Goal: Task Accomplishment & Management: Use online tool/utility

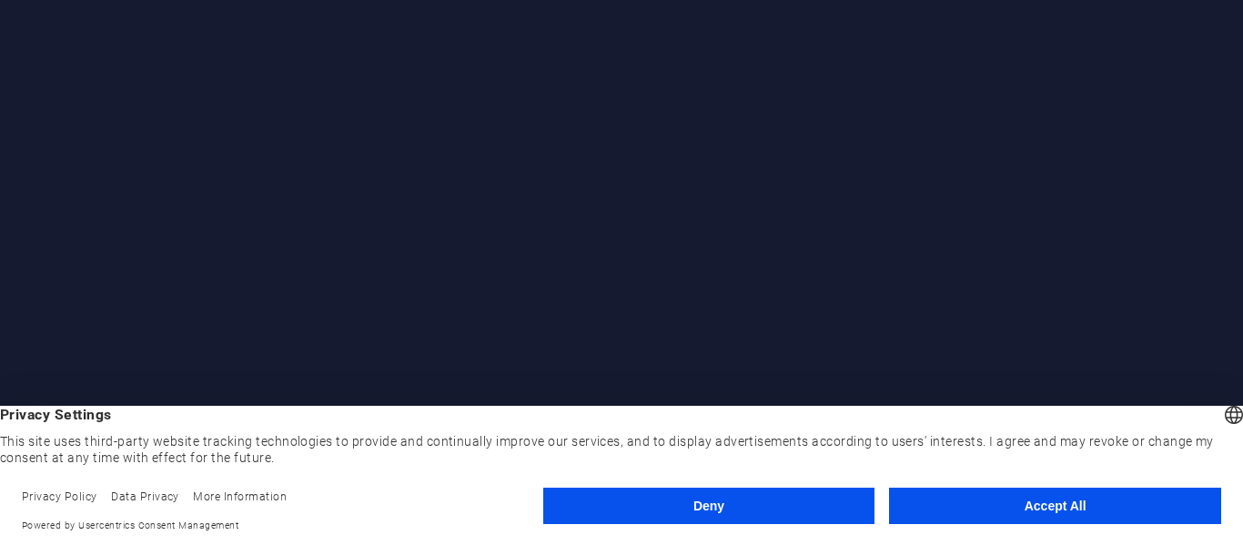
click at [998, 519] on button "Accept All" at bounding box center [1055, 506] width 332 height 36
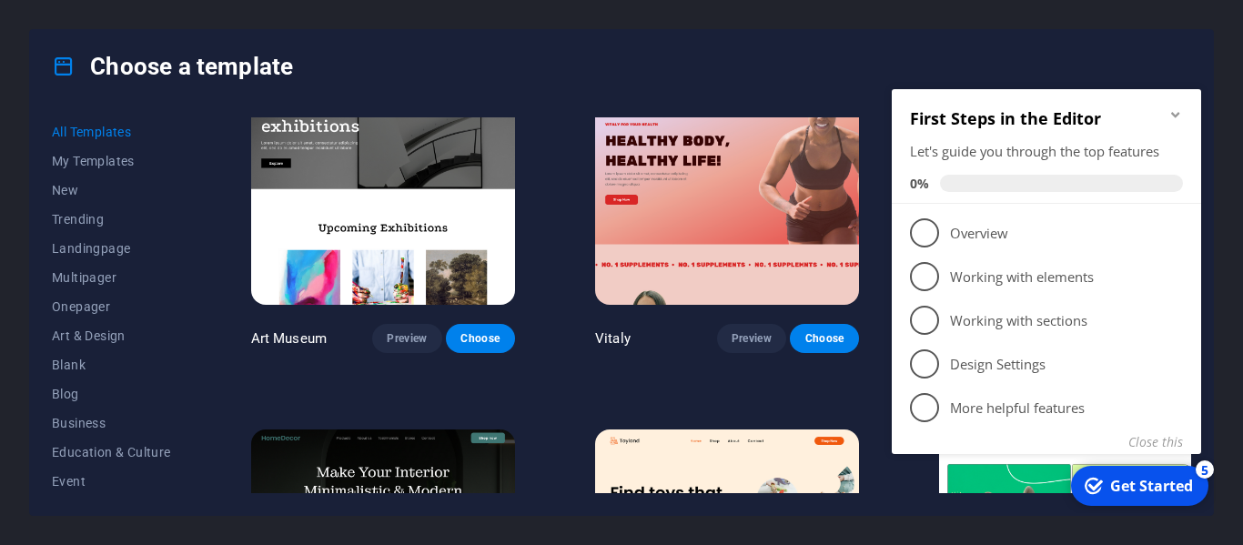
scroll to position [431, 0]
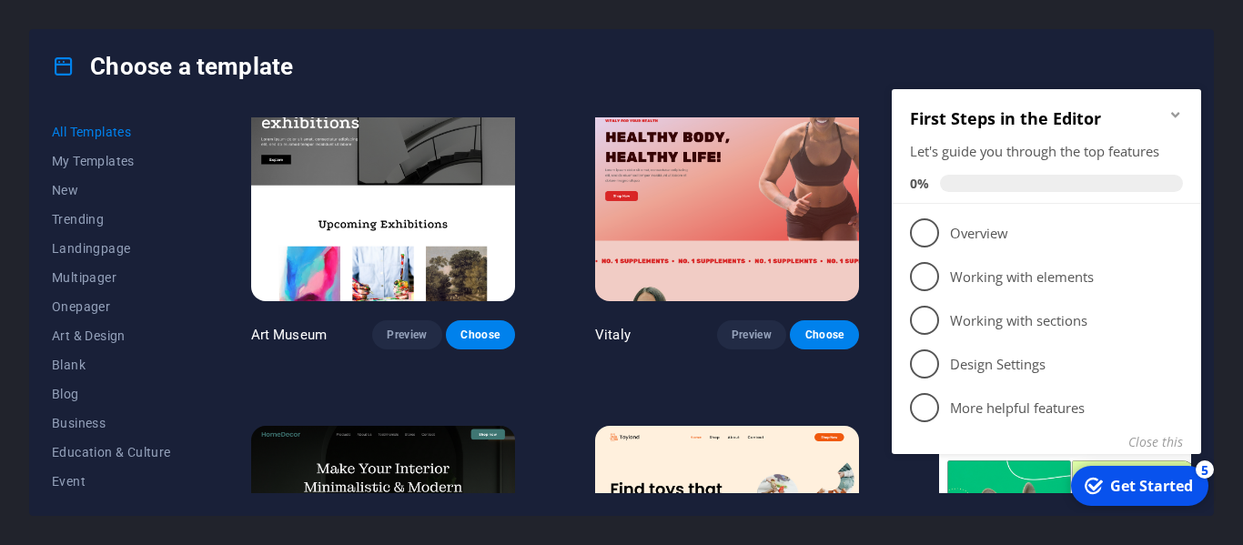
click at [1173, 114] on icon "Minimize checklist" at bounding box center [1175, 114] width 8 height 5
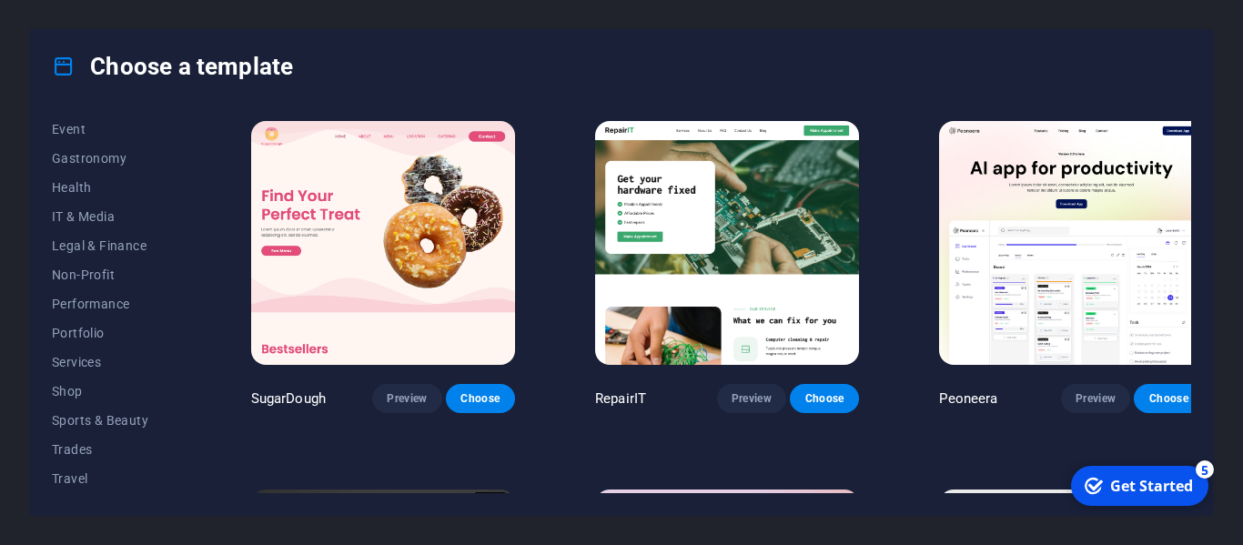
scroll to position [353, 0]
click at [66, 390] on span "Shop" at bounding box center [111, 390] width 119 height 15
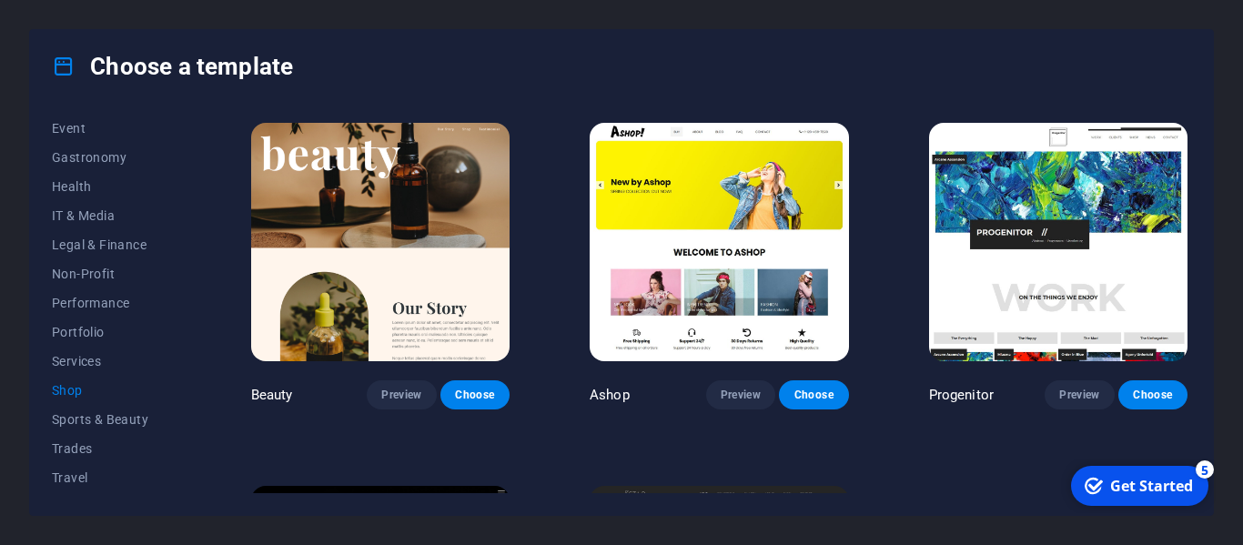
scroll to position [724, 0]
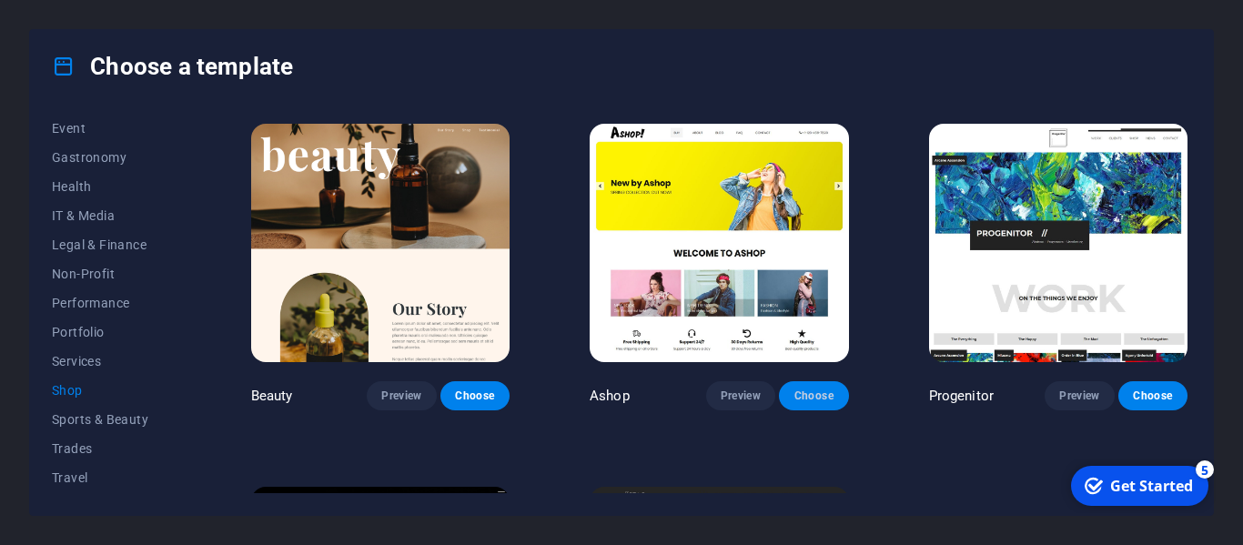
click at [809, 389] on span "Choose" at bounding box center [814, 396] width 40 height 15
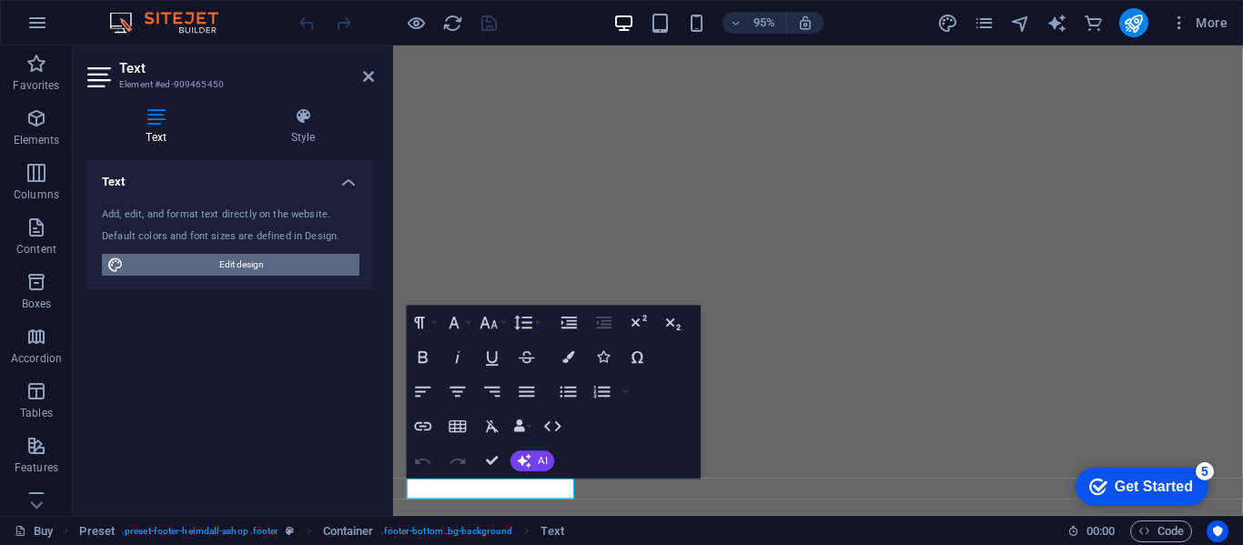
click at [265, 270] on span "Edit design" at bounding box center [241, 265] width 225 height 22
select select "px"
select select "300"
select select "px"
select select "rem"
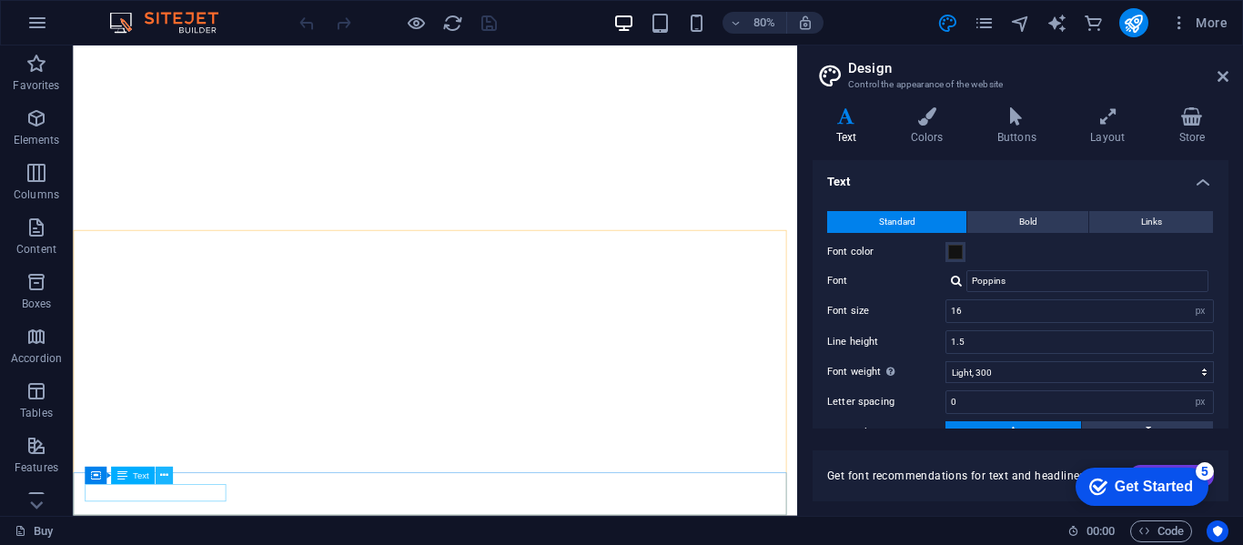
click at [161, 477] on icon at bounding box center [164, 475] width 8 height 15
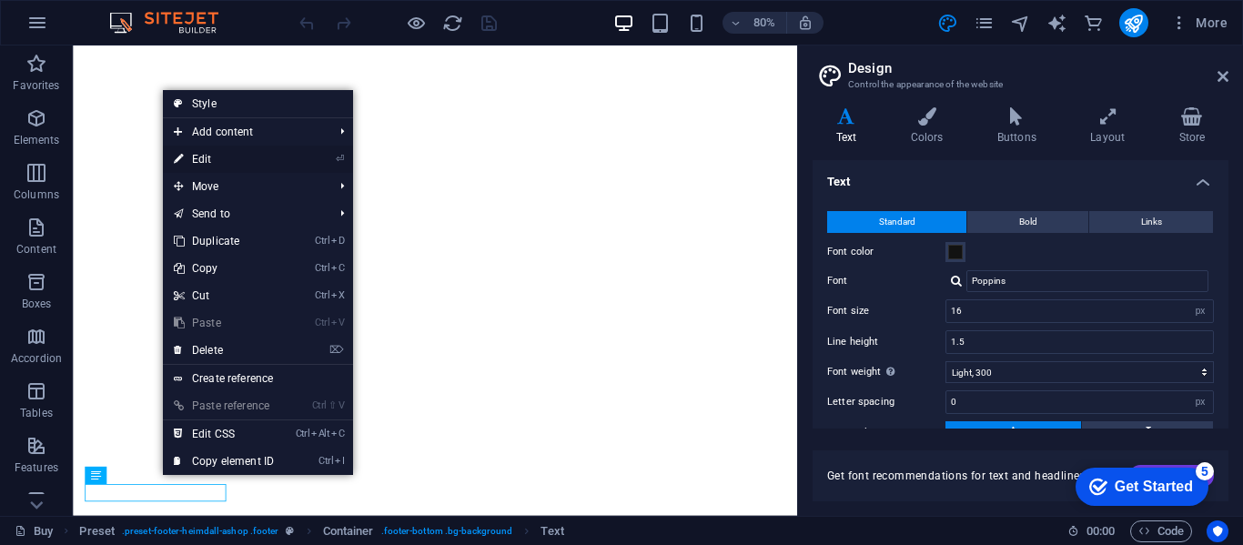
click at [228, 149] on link "⏎ Edit" at bounding box center [224, 159] width 122 height 27
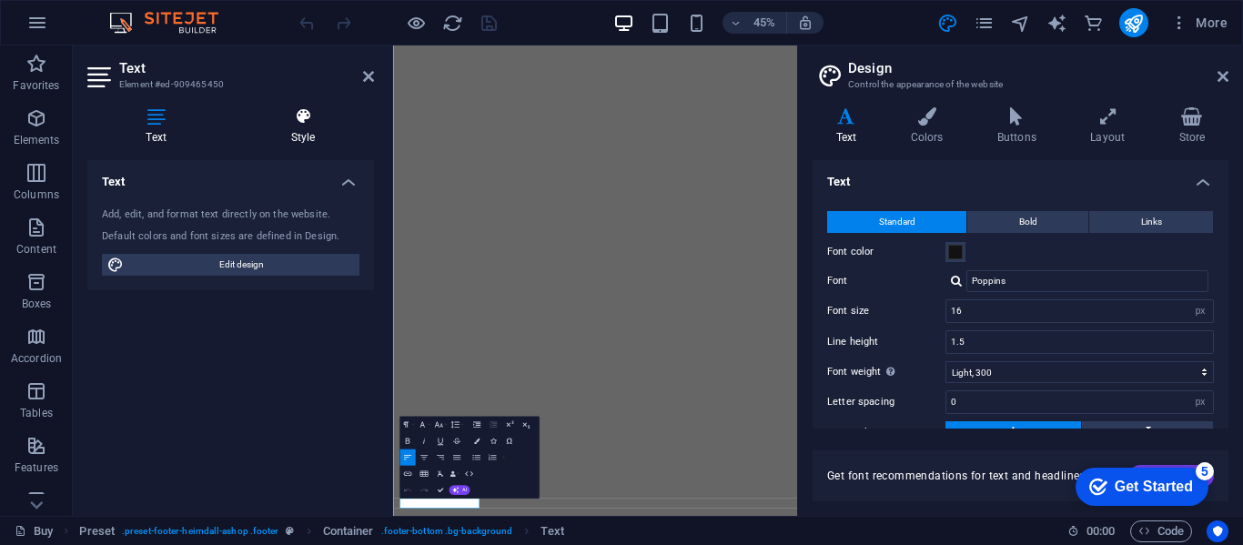
click at [281, 122] on icon at bounding box center [303, 116] width 142 height 18
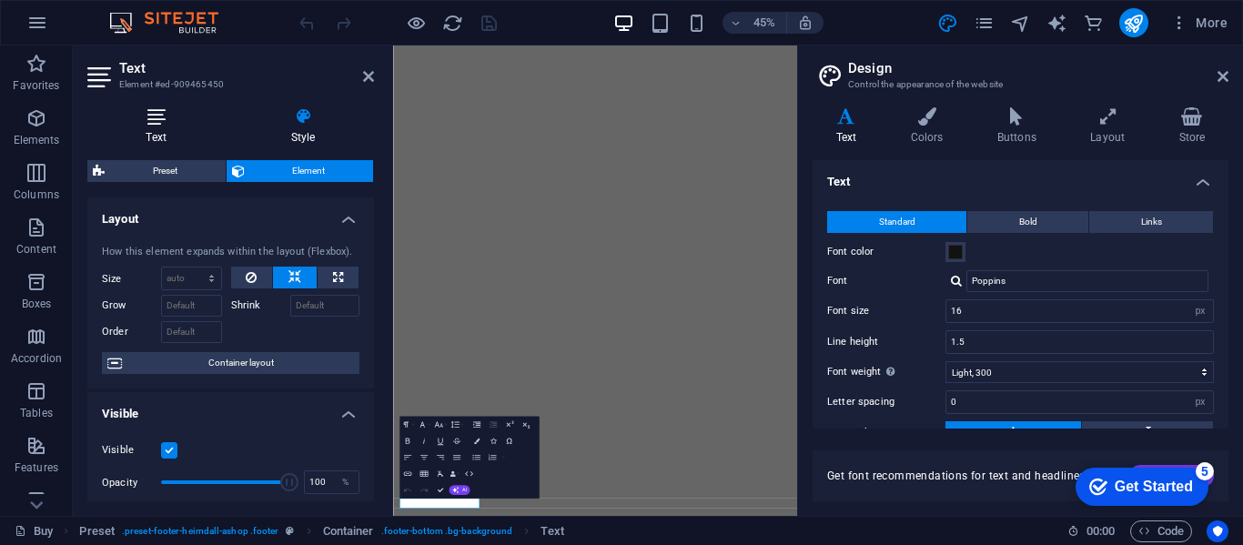
click at [178, 125] on icon at bounding box center [155, 116] width 137 height 18
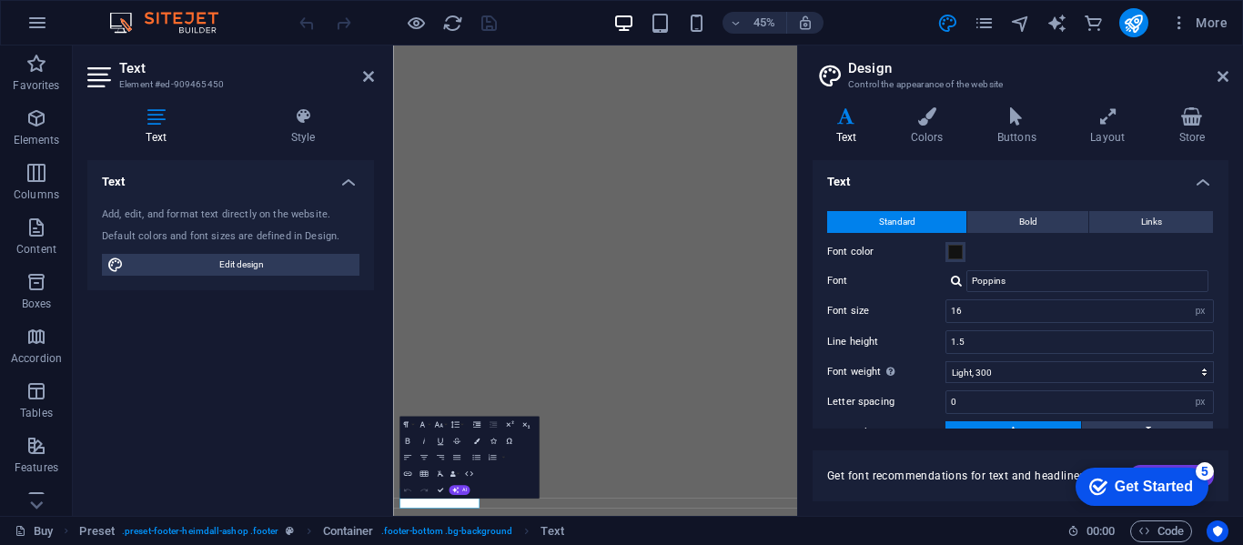
click at [115, 218] on div "Add, edit, and format text directly on the website." at bounding box center [231, 215] width 258 height 15
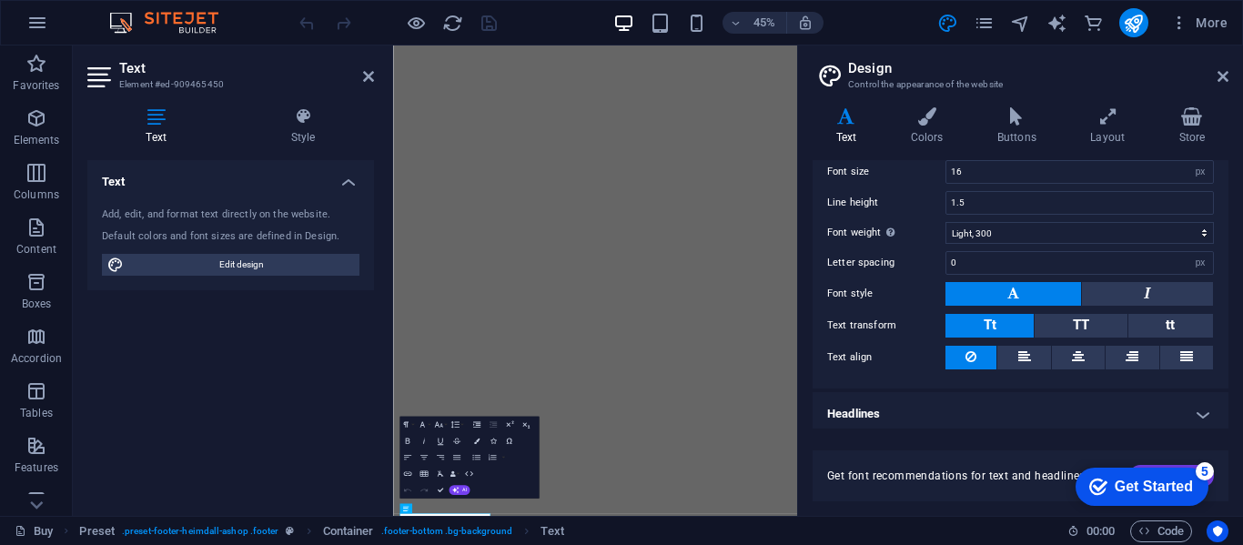
scroll to position [147, 0]
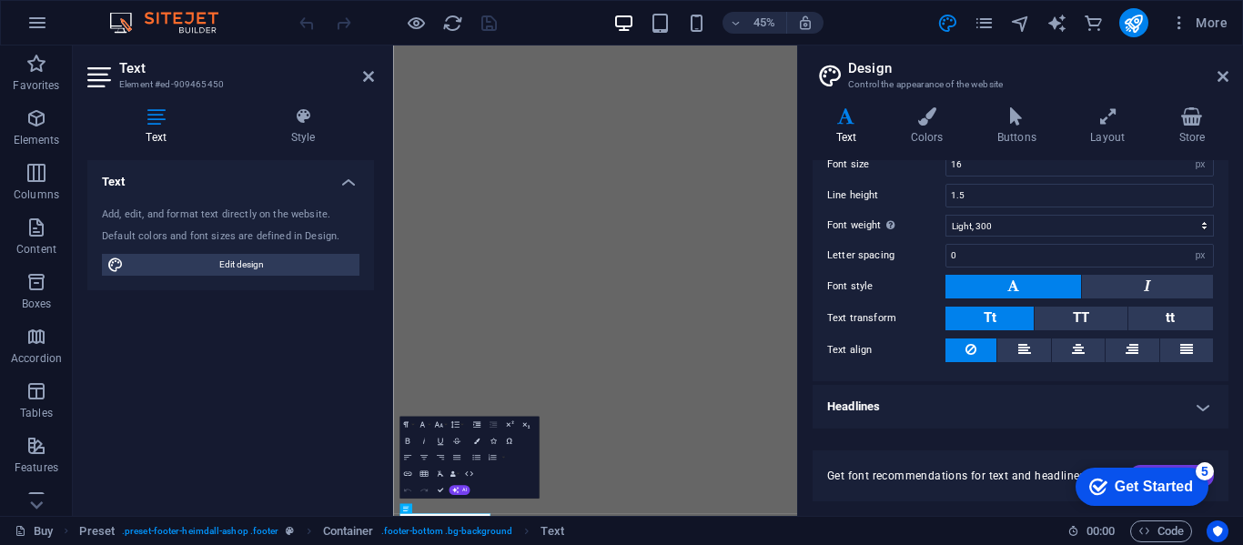
click at [915, 394] on h4 "Headlines" at bounding box center [1021, 407] width 416 height 44
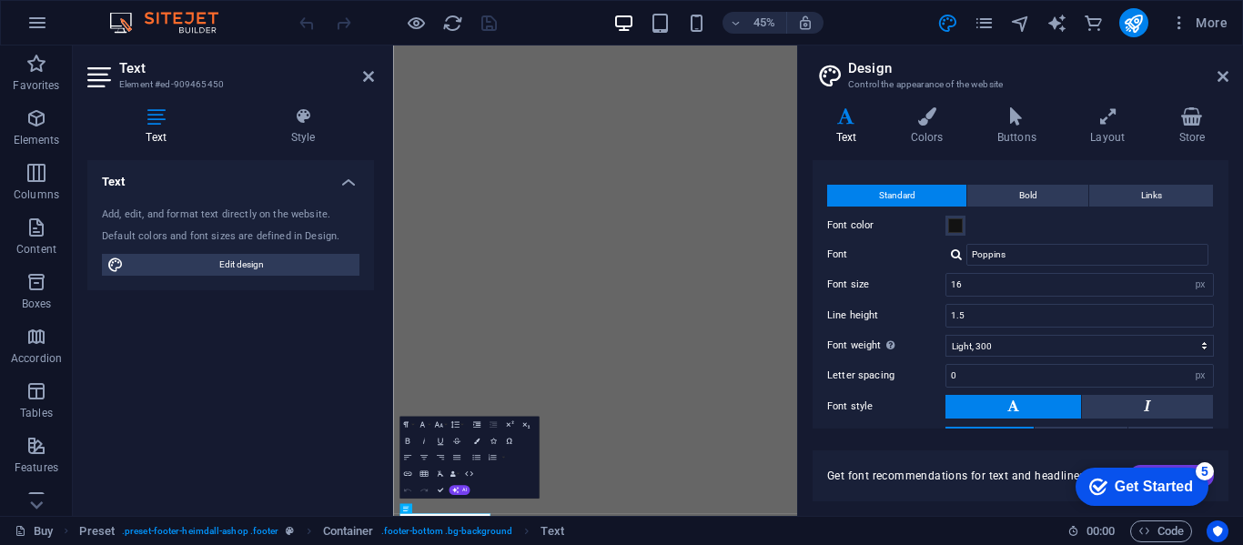
scroll to position [0, 0]
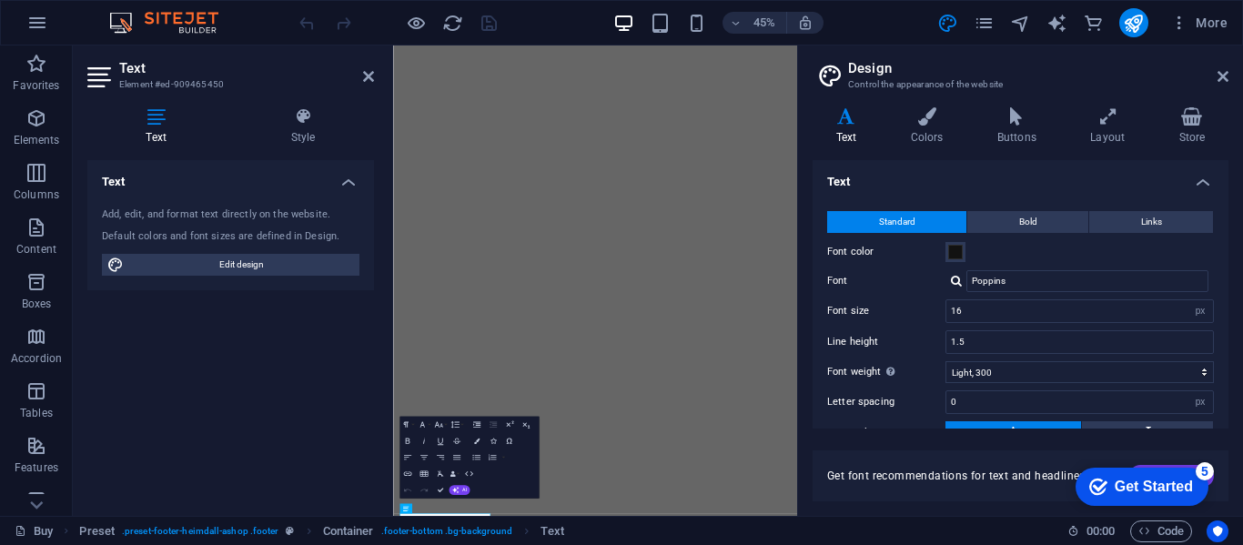
click at [1103, 106] on div "Variants Text Colors Buttons Layout Store Text Standard Bold Links Font color F…" at bounding box center [1020, 304] width 445 height 423
click at [1115, 123] on icon at bounding box center [1108, 116] width 81 height 18
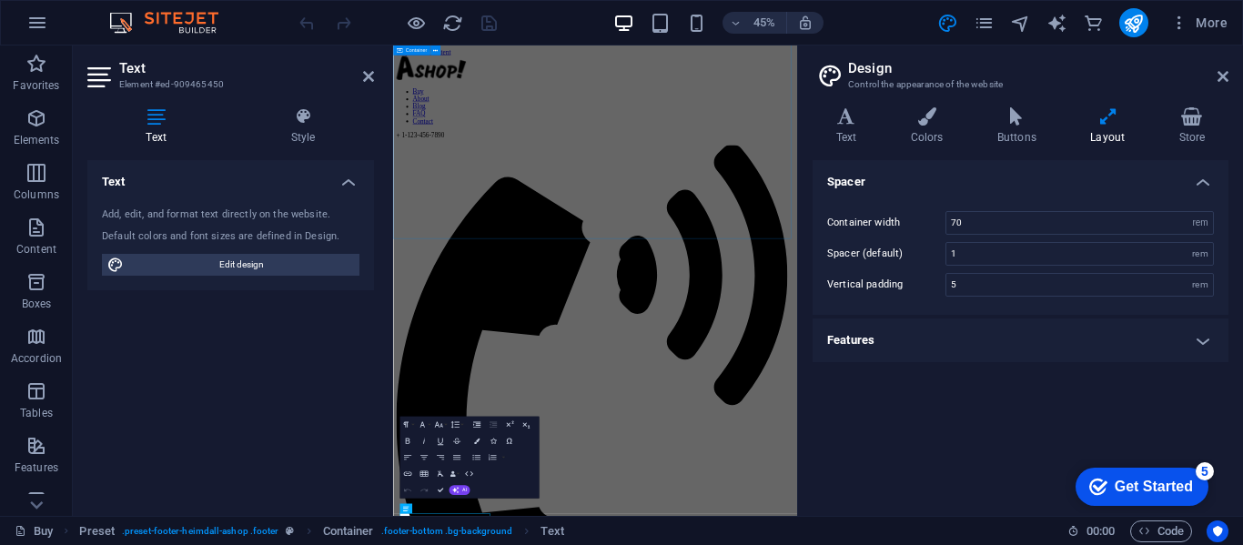
scroll to position [2204, 0]
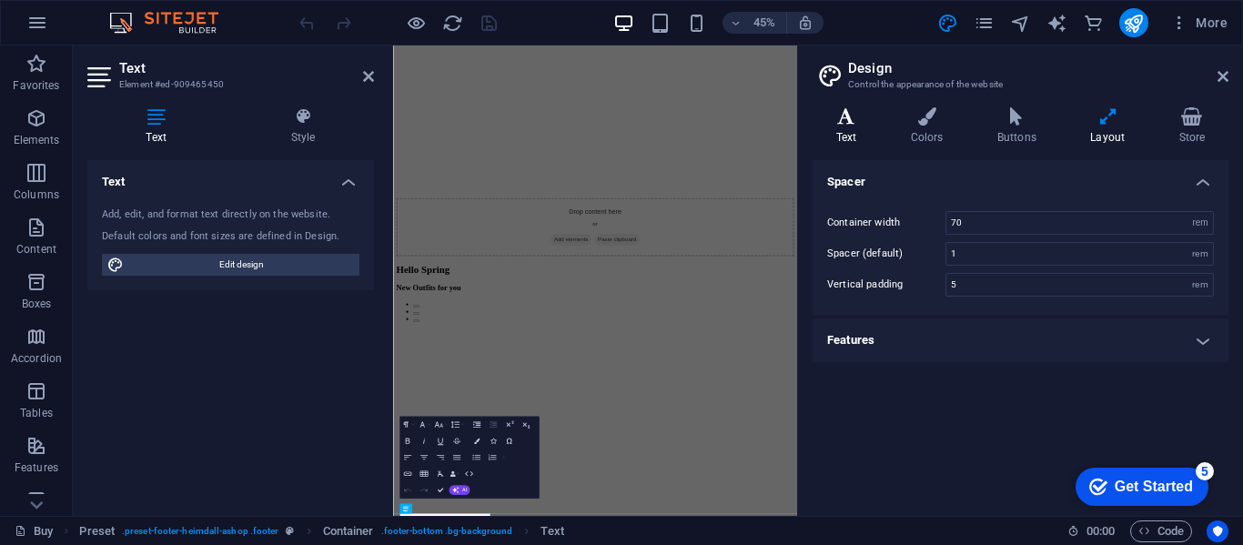
click at [835, 120] on icon at bounding box center [846, 116] width 67 height 18
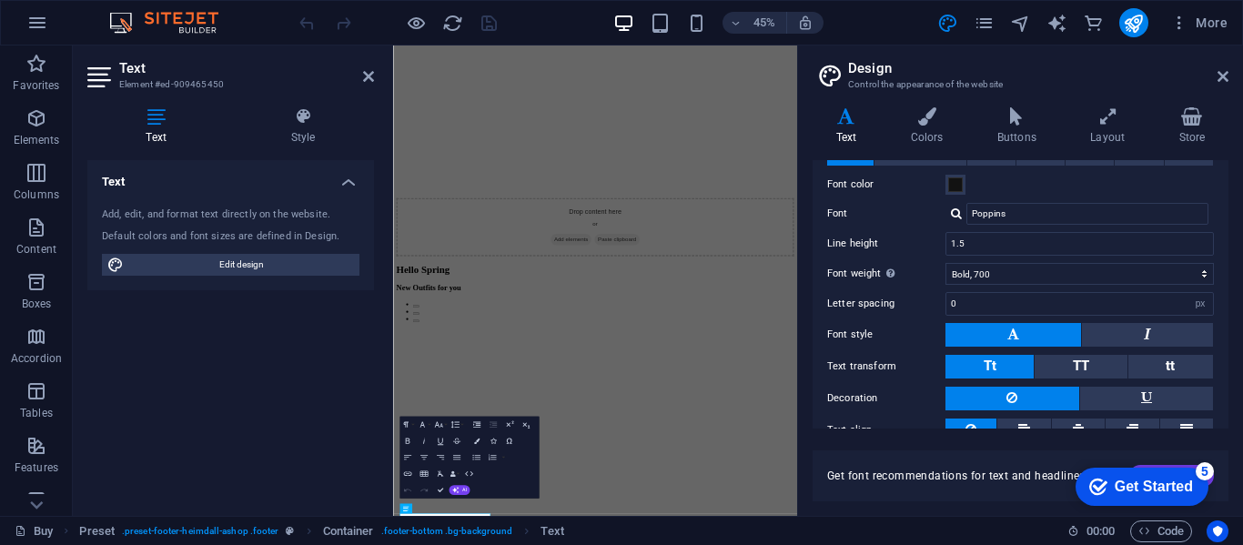
scroll to position [502, 0]
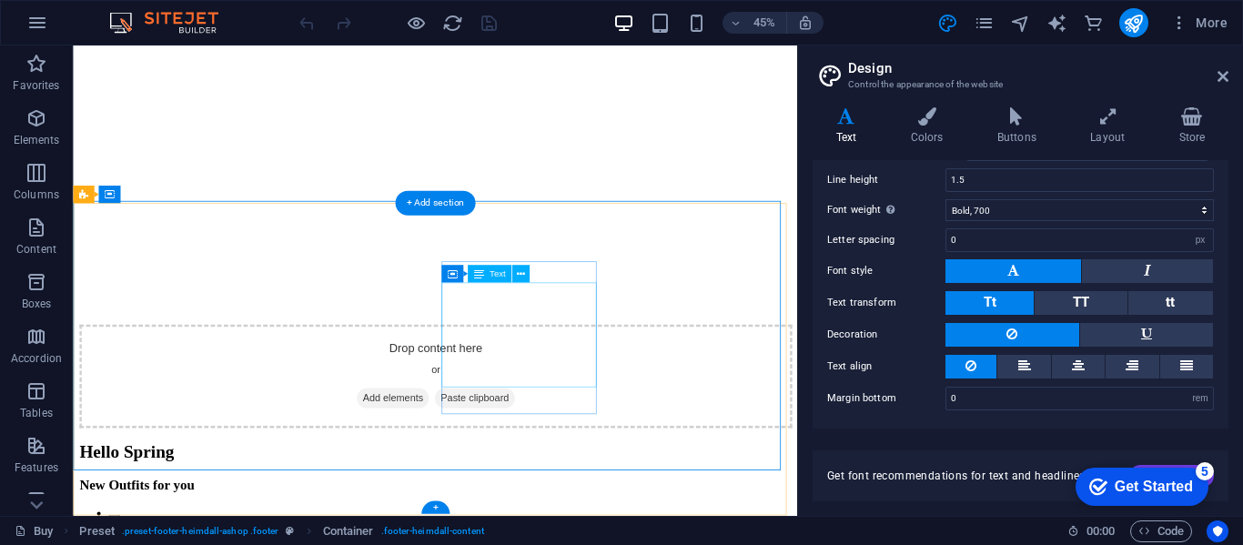
scroll to position [2699, 0]
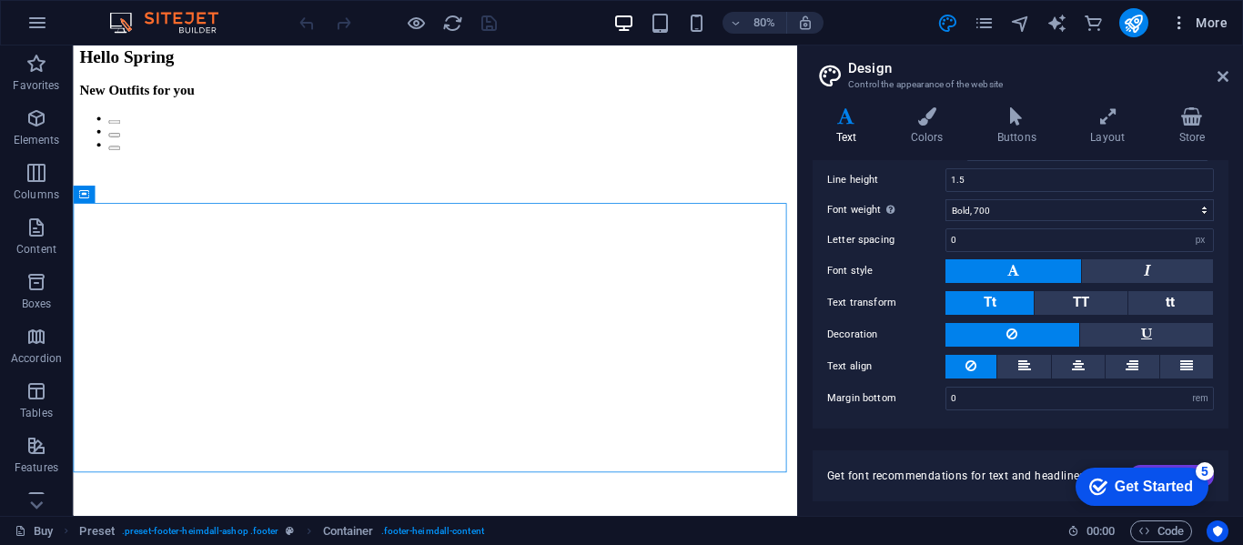
click at [1211, 26] on span "More" at bounding box center [1198, 23] width 57 height 18
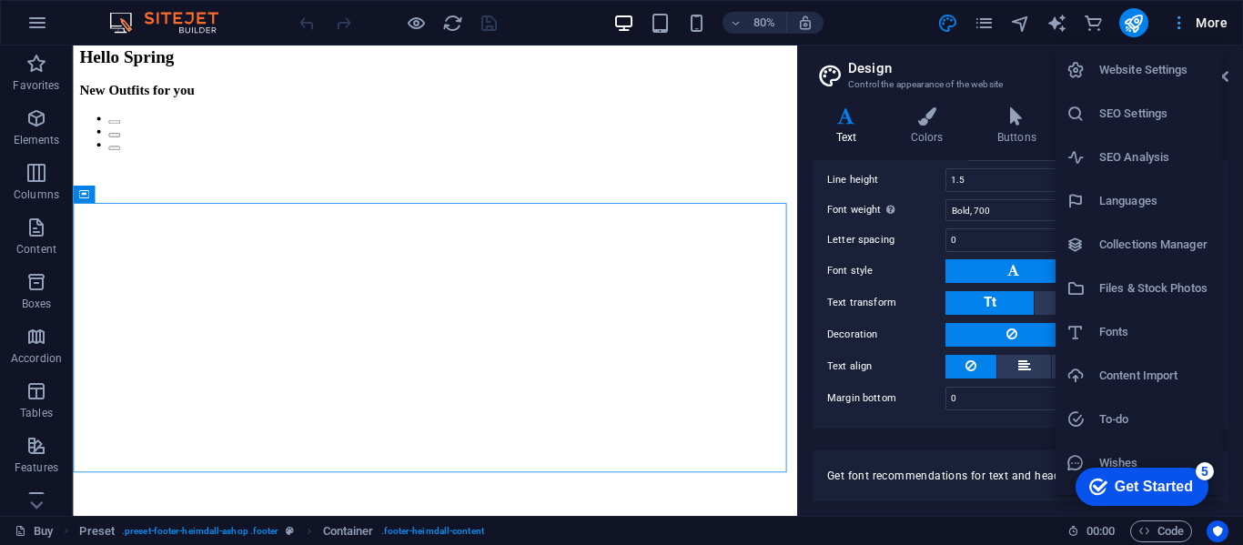
click at [1211, 26] on div at bounding box center [621, 272] width 1243 height 545
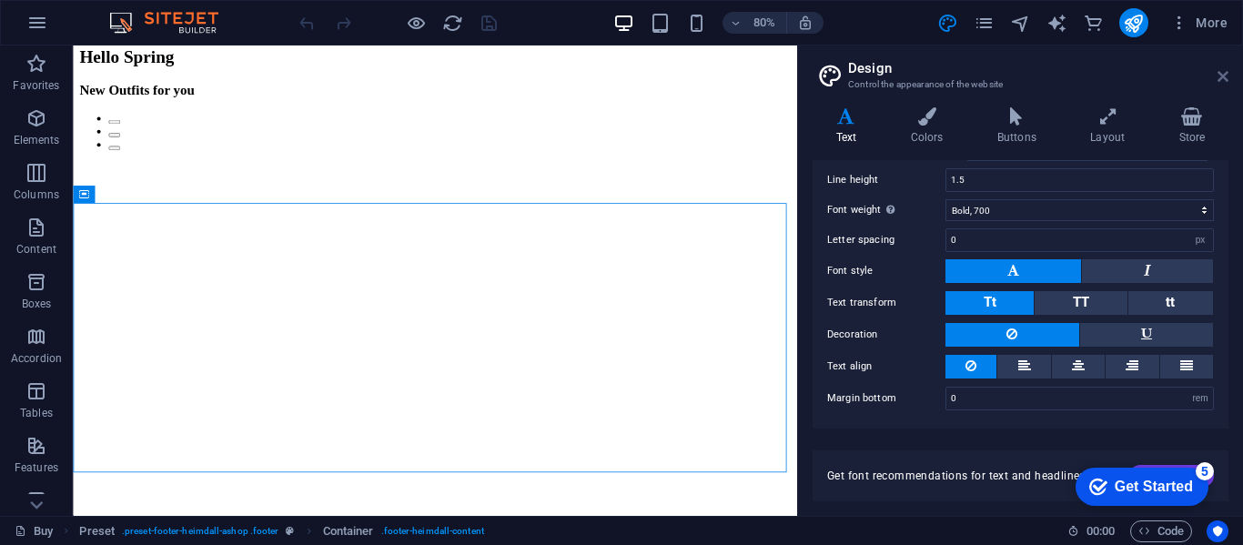
click at [1223, 76] on icon at bounding box center [1223, 76] width 11 height 15
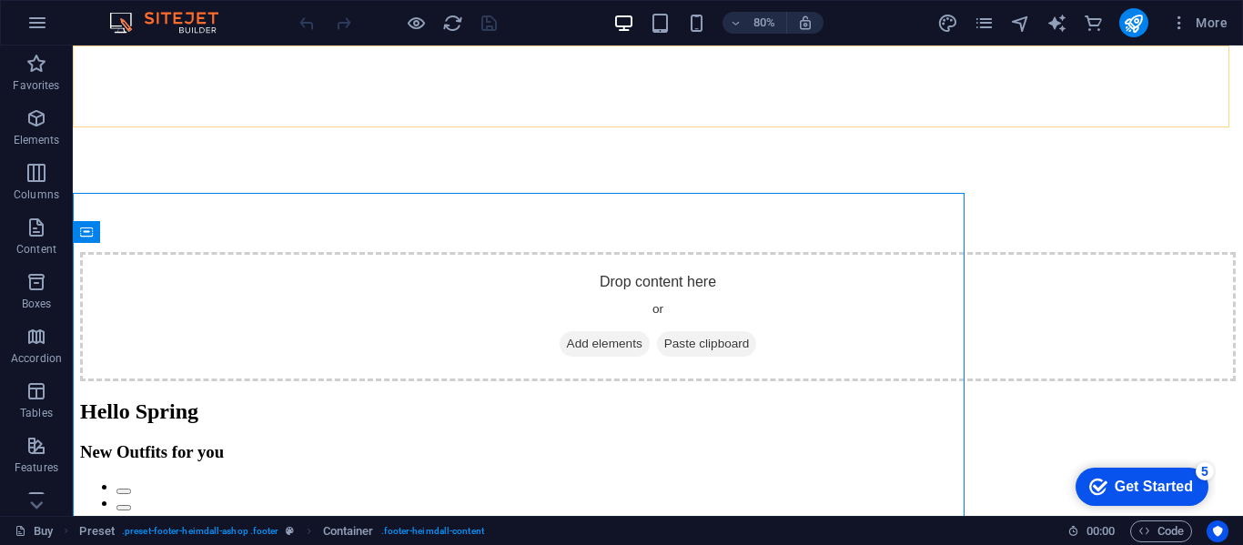
scroll to position [2749, 0]
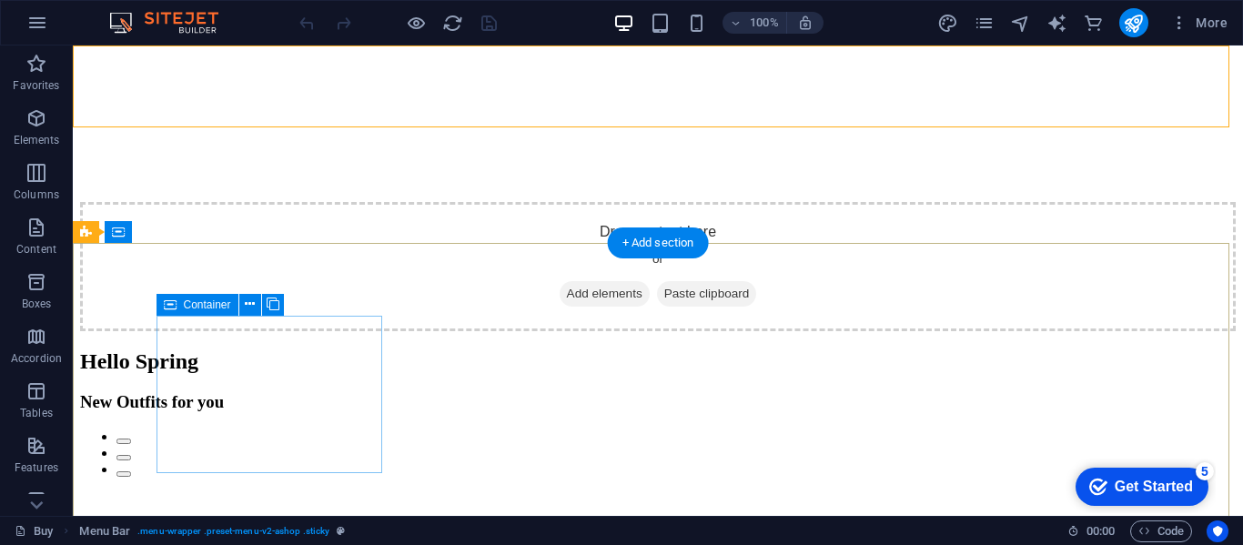
scroll to position [2831, 0]
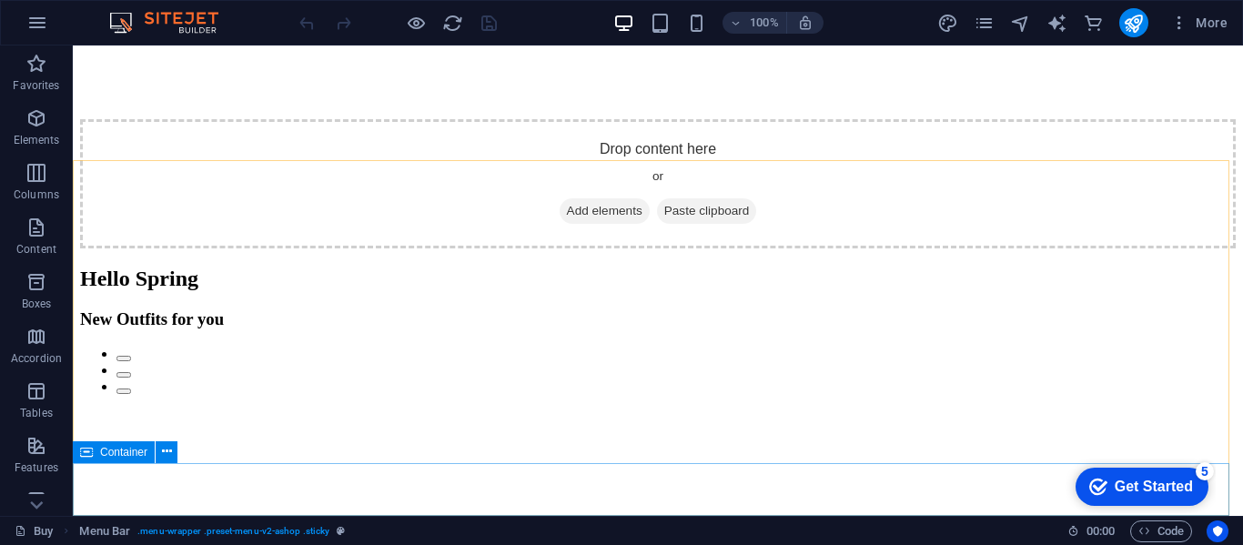
click at [114, 458] on span "Container" at bounding box center [123, 452] width 47 height 11
click at [173, 448] on button at bounding box center [167, 452] width 22 height 22
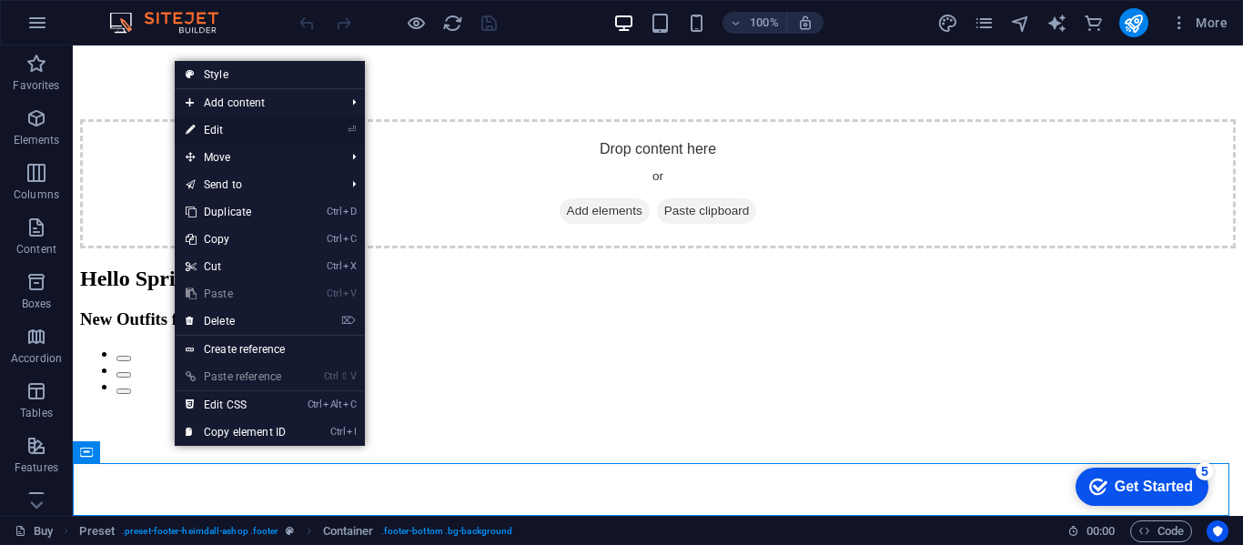
click at [268, 121] on link "⏎ Edit" at bounding box center [236, 129] width 122 height 27
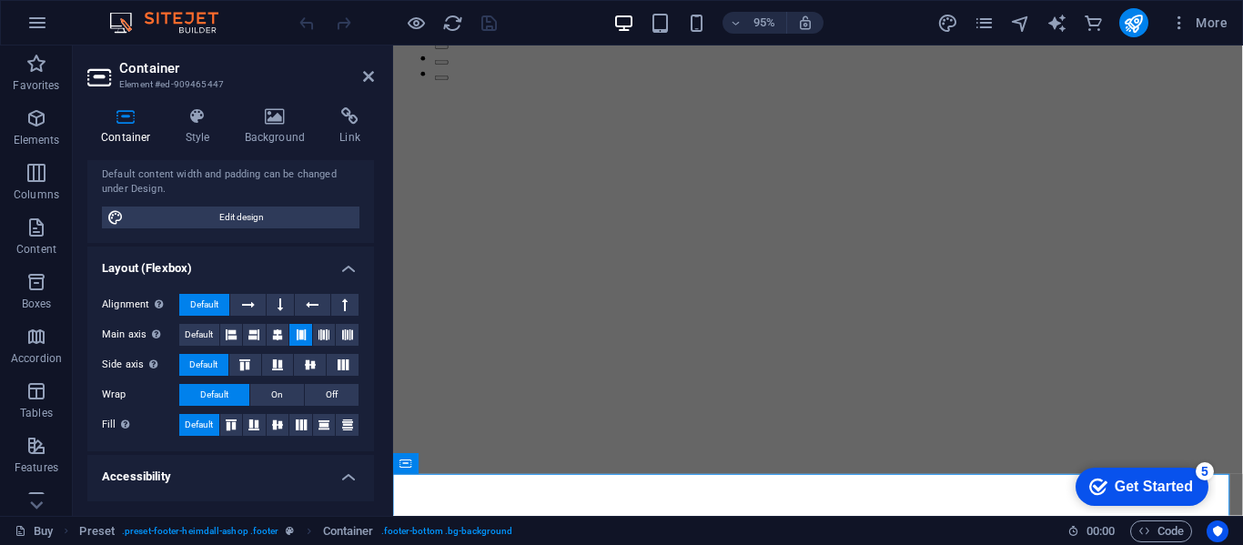
scroll to position [0, 0]
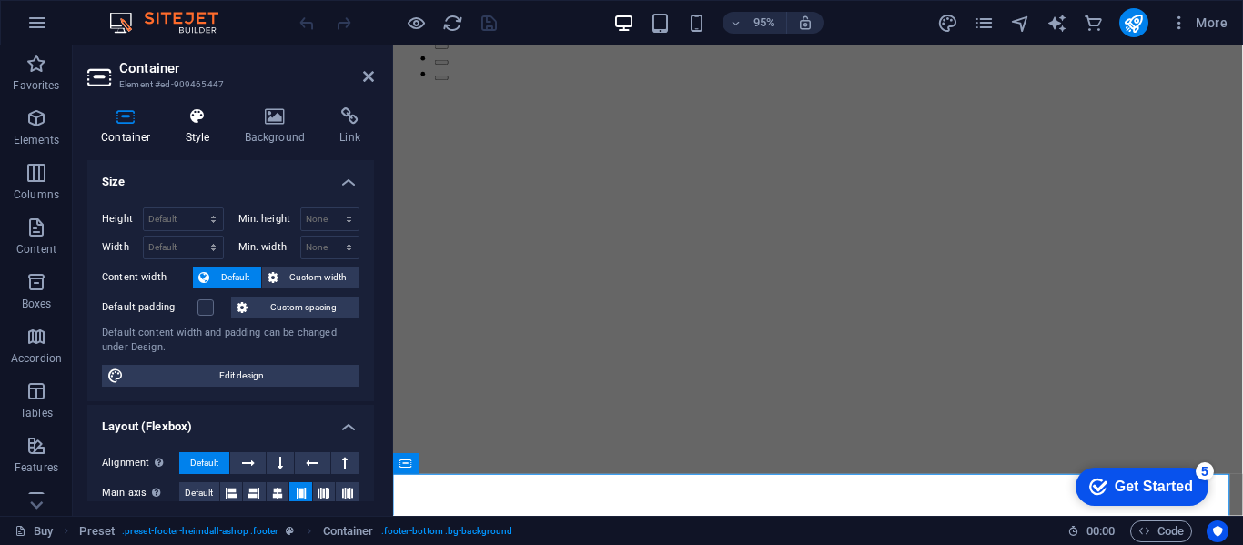
click at [172, 125] on icon at bounding box center [198, 116] width 52 height 18
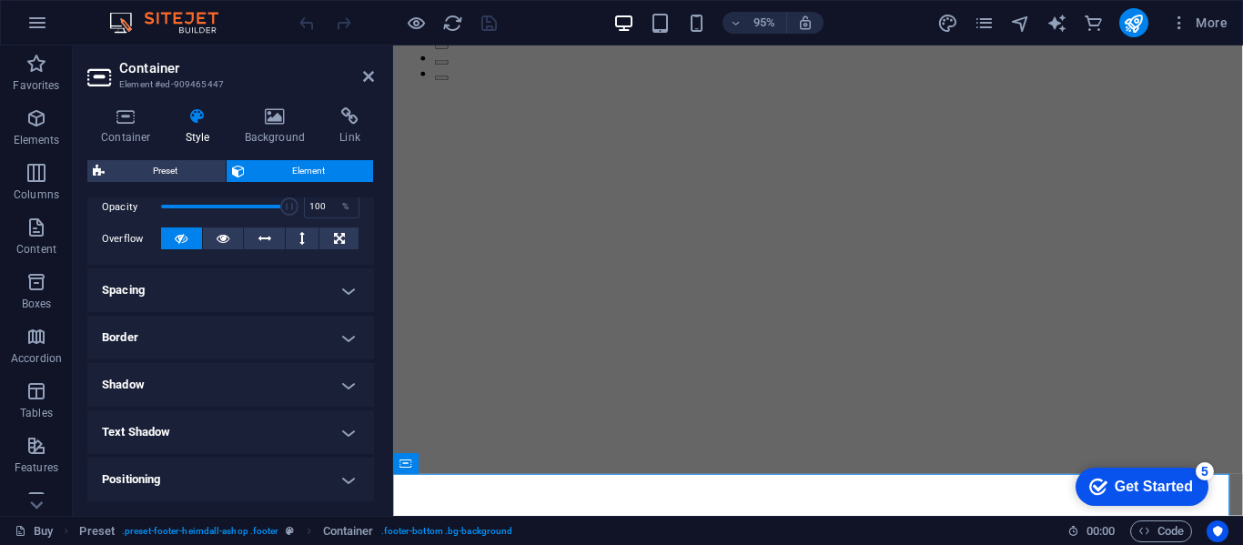
scroll to position [465, 0]
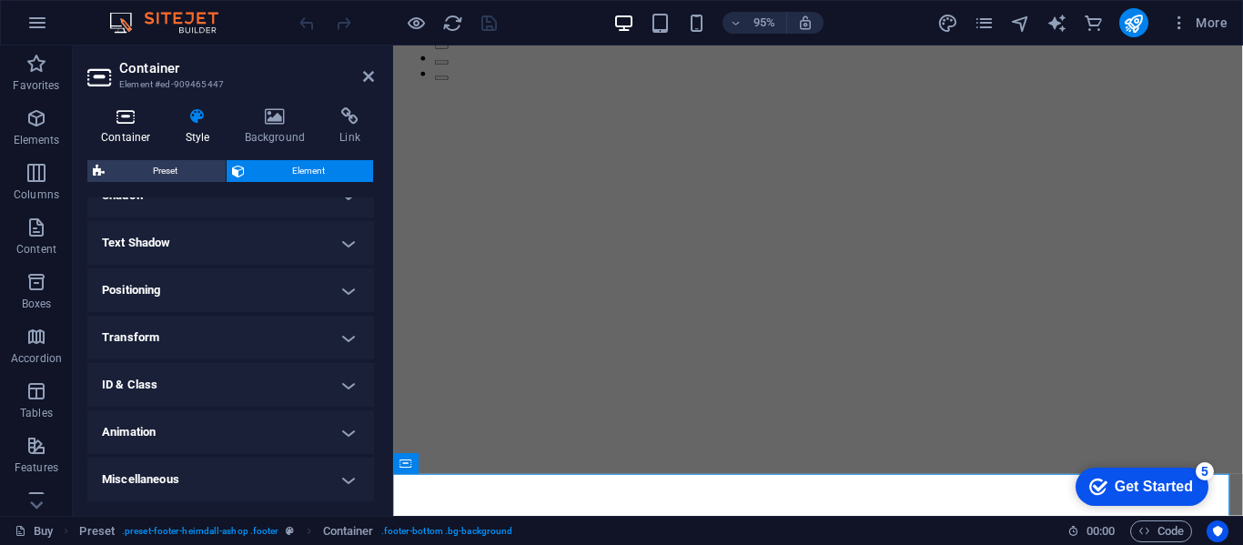
click at [127, 121] on icon at bounding box center [125, 116] width 77 height 18
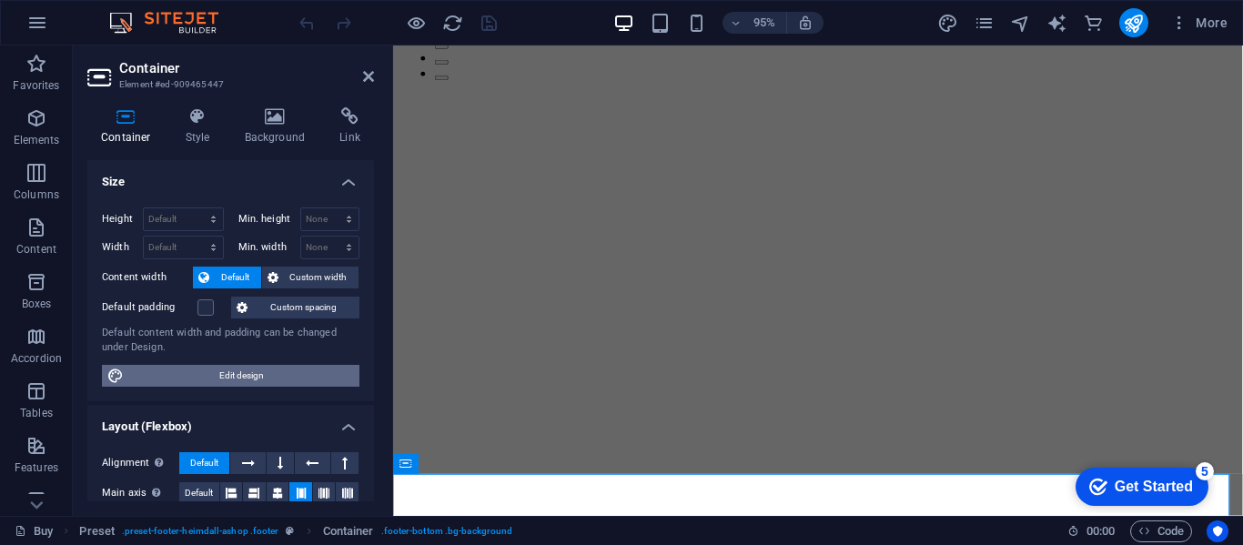
click at [196, 378] on span "Edit design" at bounding box center [241, 376] width 225 height 22
select select "rem"
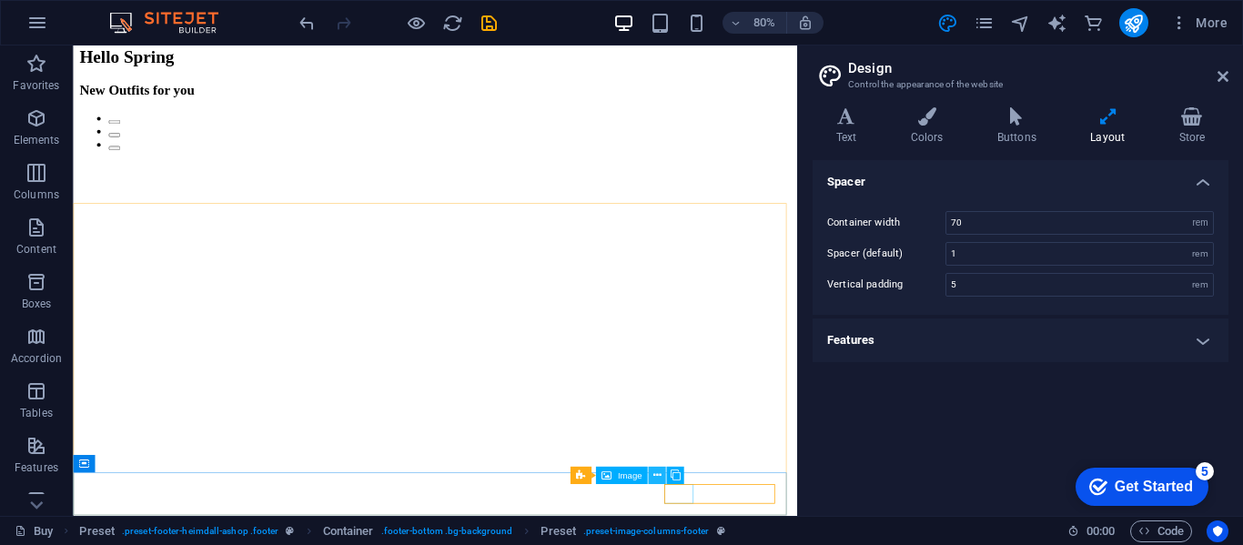
click at [658, 477] on icon at bounding box center [657, 476] width 8 height 15
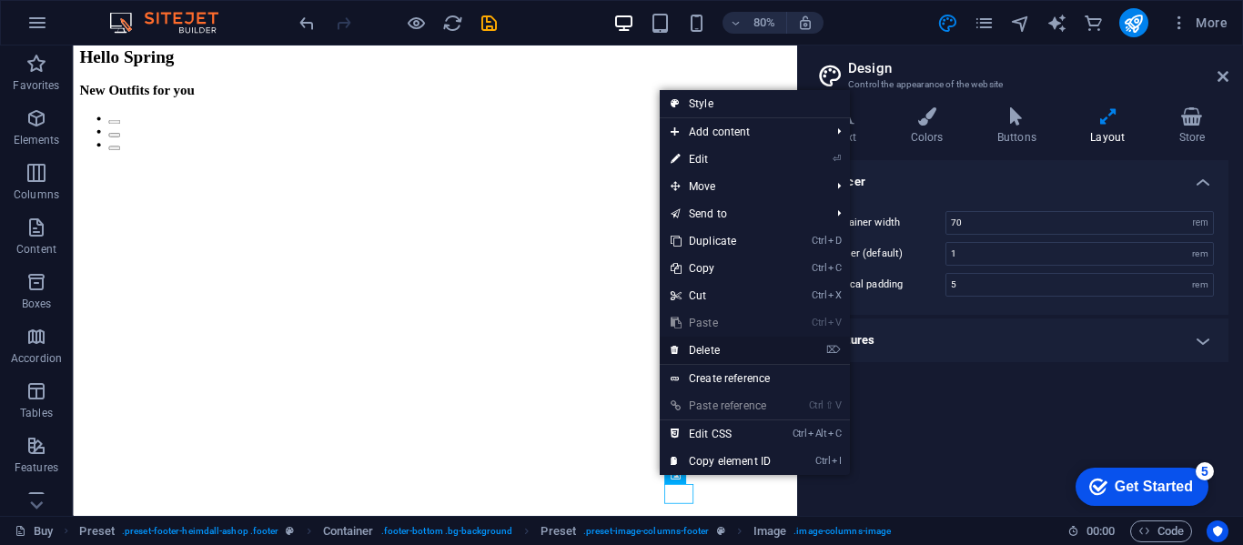
click at [734, 348] on link "⌦ Delete" at bounding box center [721, 350] width 122 height 27
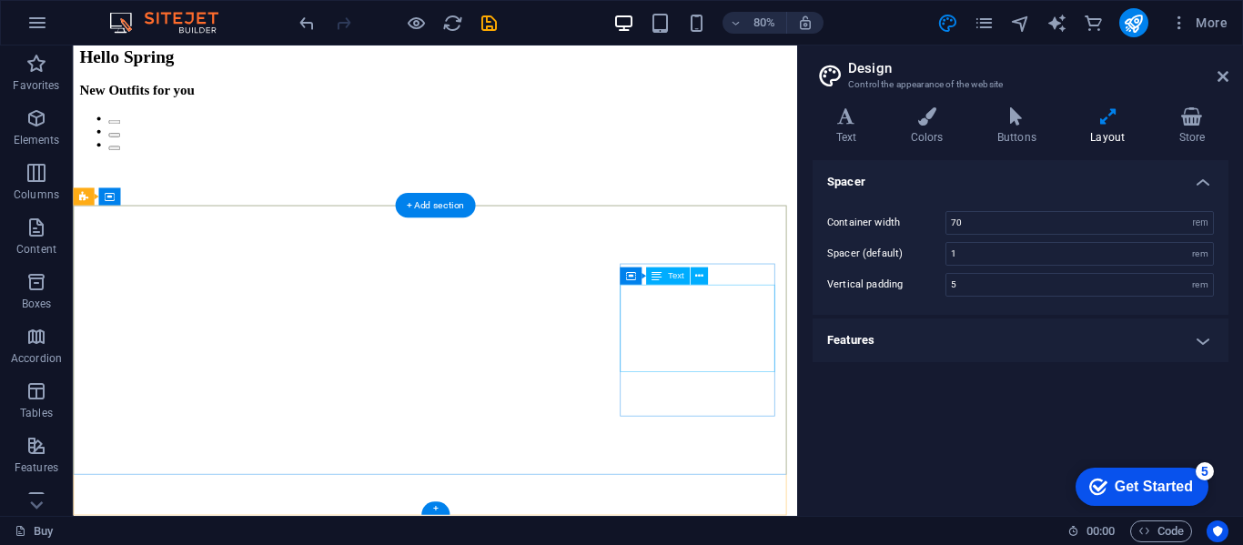
scroll to position [2696, 0]
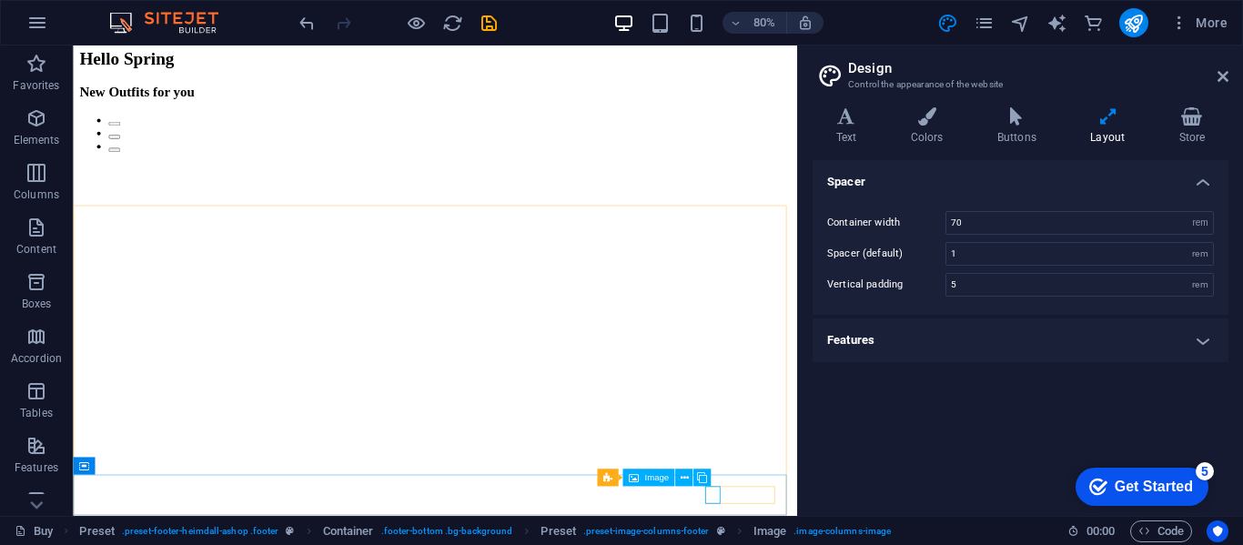
click at [663, 477] on span "Image" at bounding box center [656, 478] width 25 height 9
click at [680, 476] on icon at bounding box center [684, 478] width 8 height 15
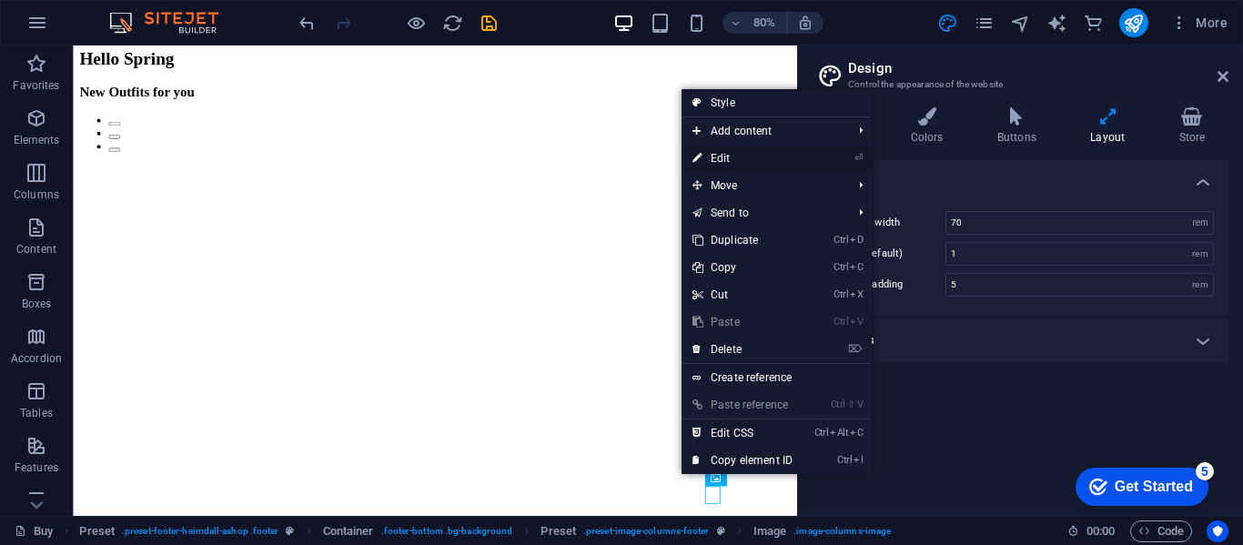
click at [770, 153] on link "⏎ Edit" at bounding box center [743, 158] width 122 height 27
select select "px"
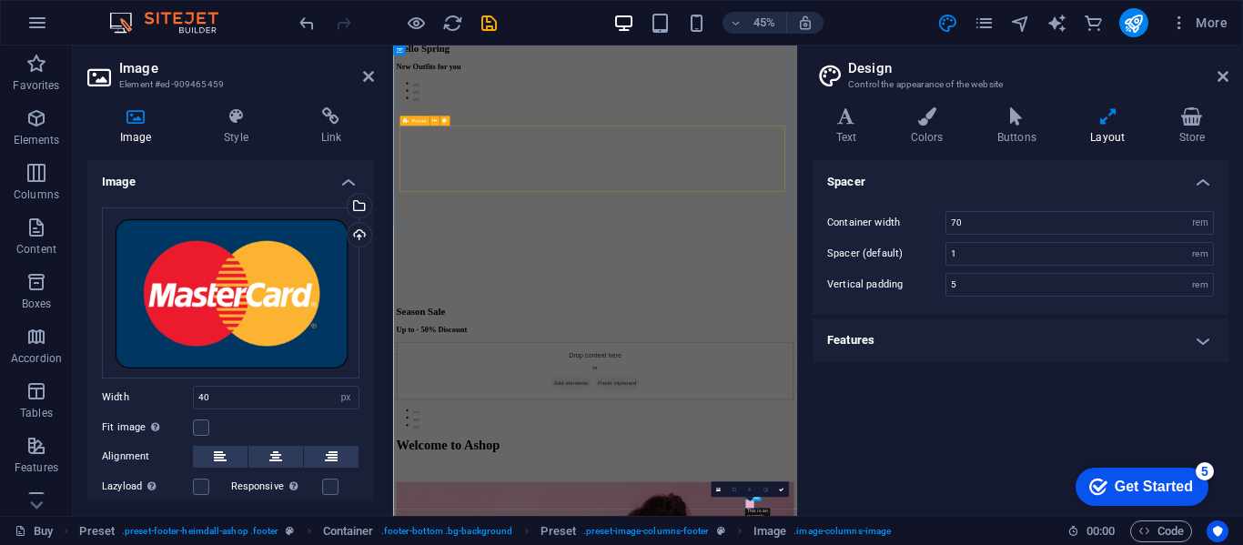
scroll to position [2235, 0]
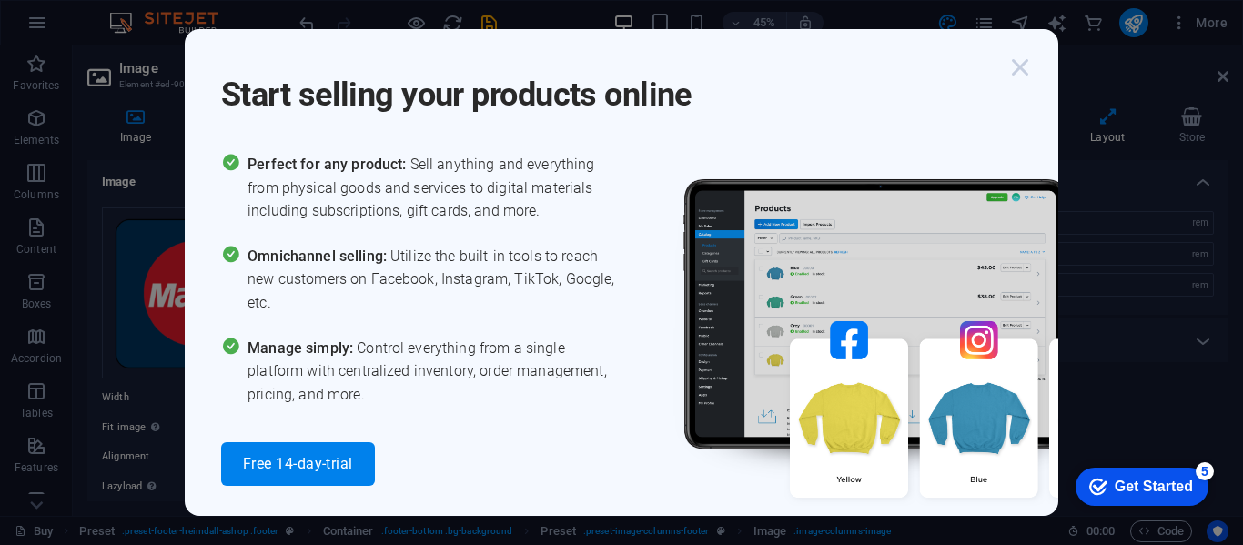
click at [1023, 62] on icon "button" at bounding box center [1020, 67] width 33 height 33
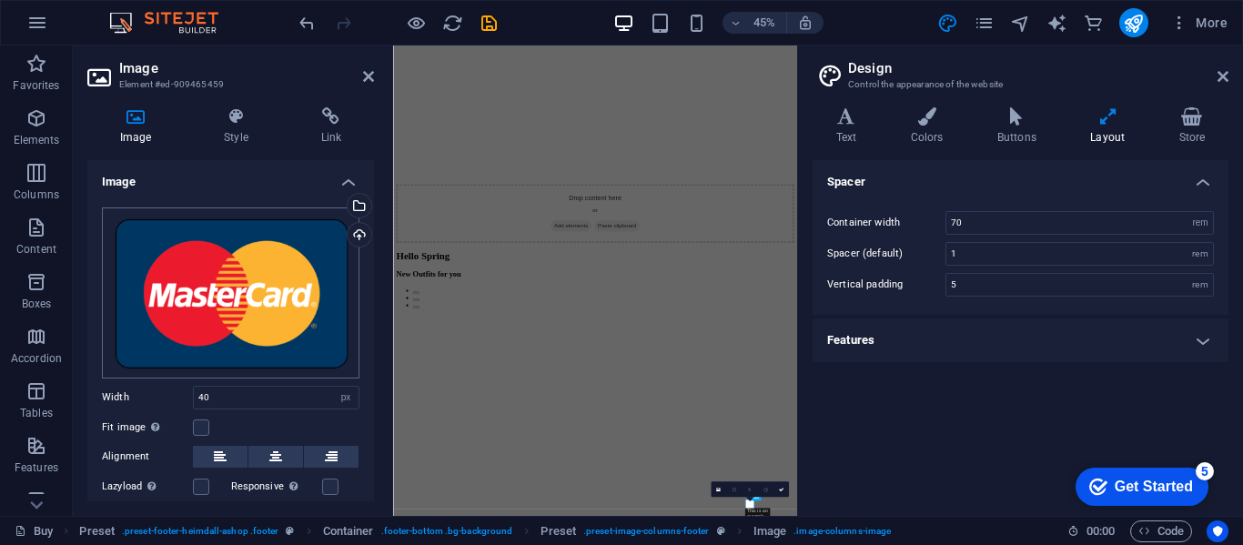
scroll to position [110, 0]
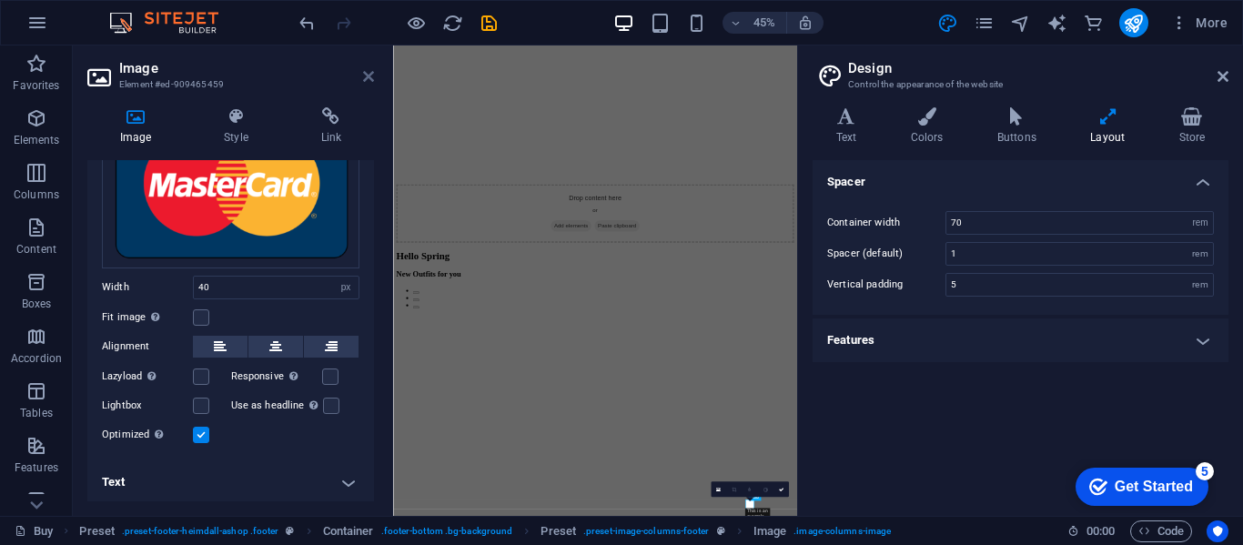
click at [370, 79] on icon at bounding box center [368, 76] width 11 height 15
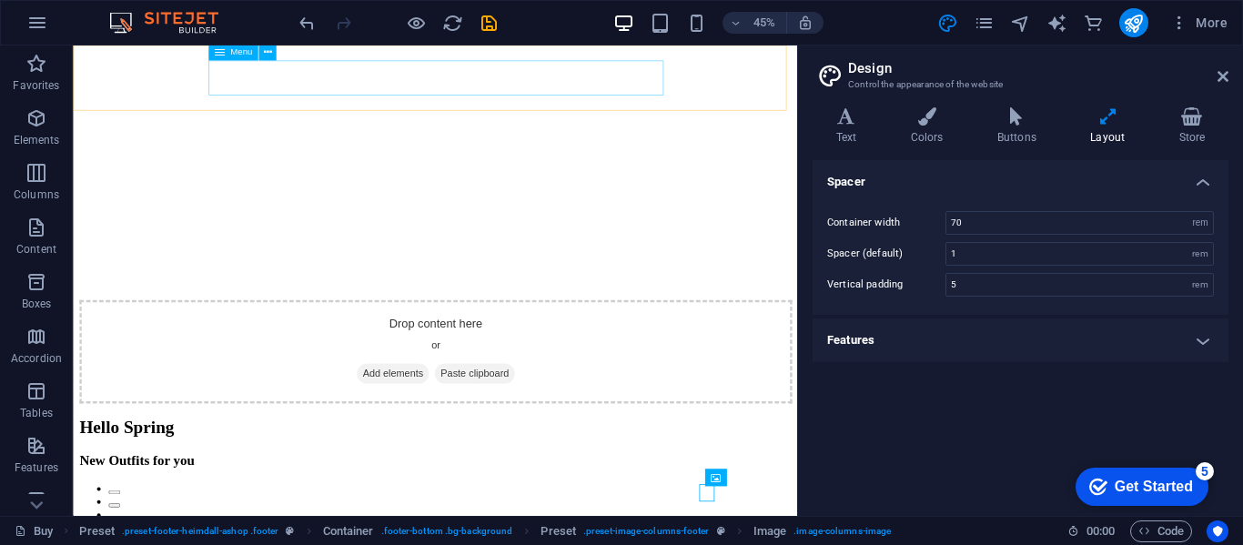
scroll to position [2696, 0]
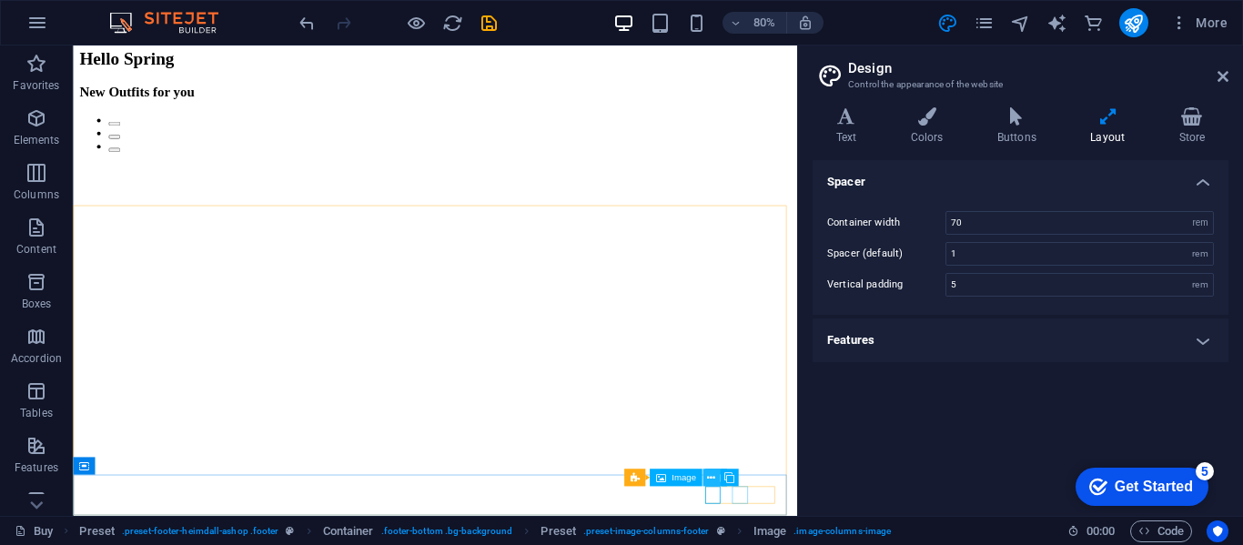
click at [712, 476] on icon at bounding box center [711, 478] width 8 height 15
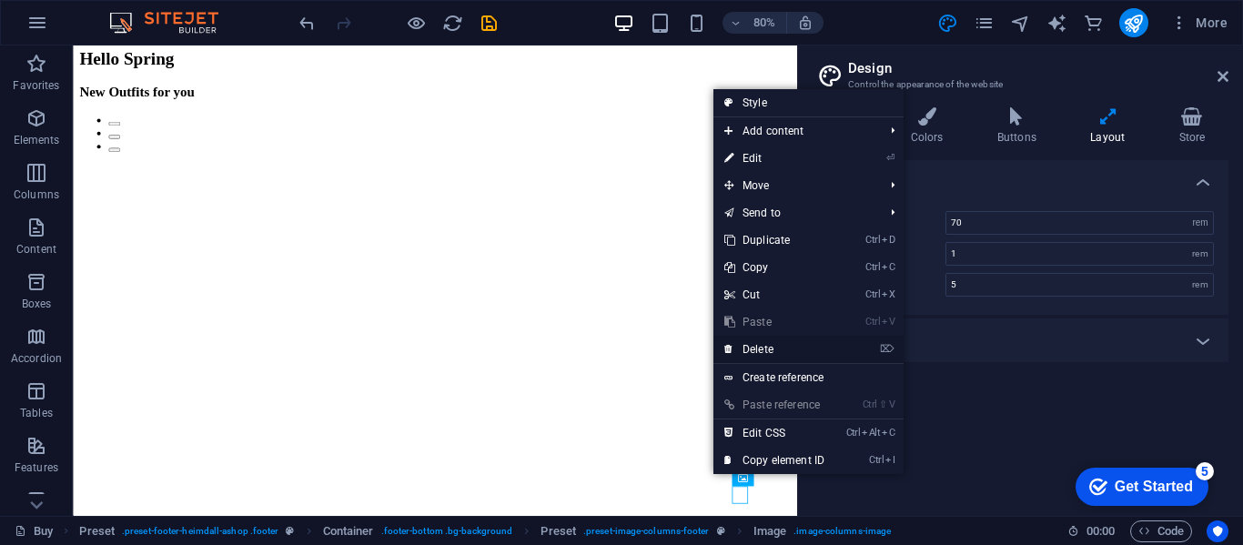
click at [767, 345] on link "⌦ Delete" at bounding box center [775, 349] width 122 height 27
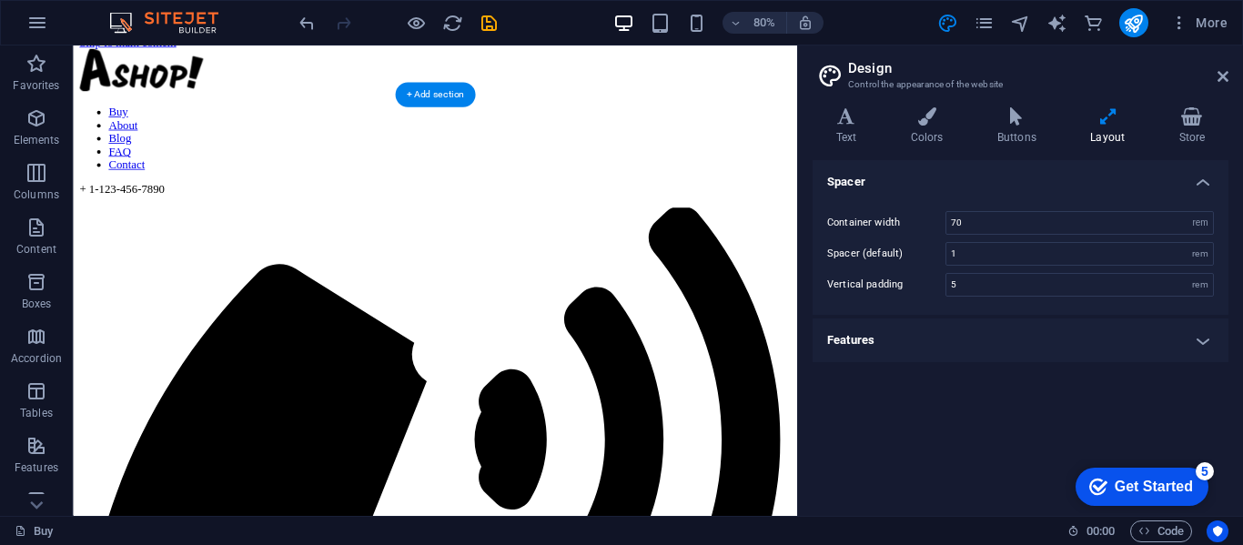
scroll to position [18, 0]
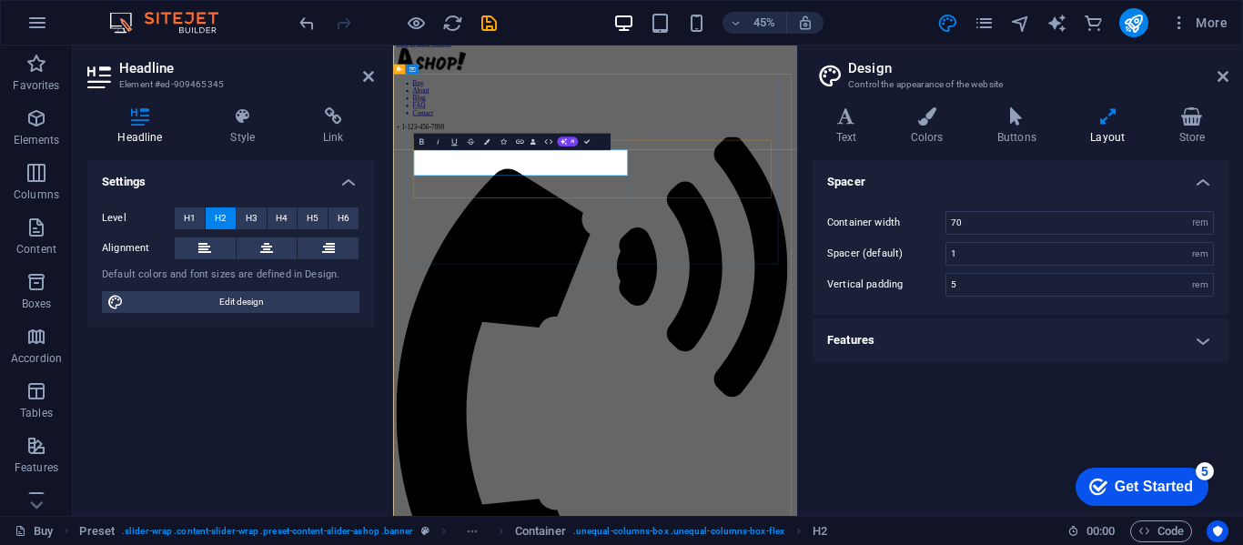
drag, startPoint x: 815, startPoint y: 298, endPoint x: 698, endPoint y: 296, distance: 117.4
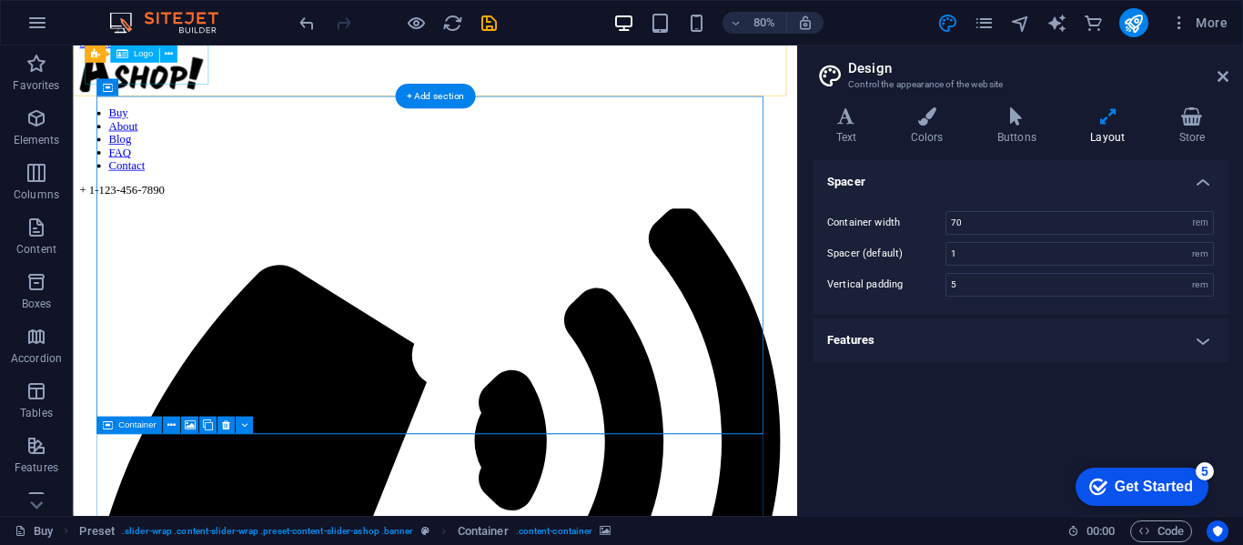
click at [200, 69] on div at bounding box center [525, 79] width 891 height 56
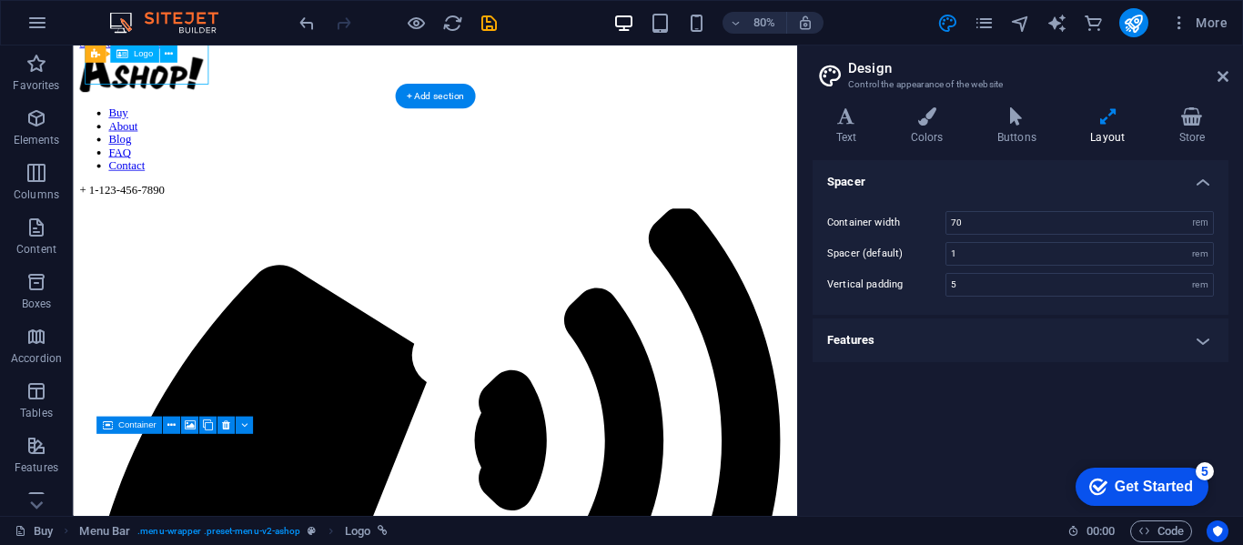
click at [200, 69] on div at bounding box center [525, 79] width 891 height 56
select select "px"
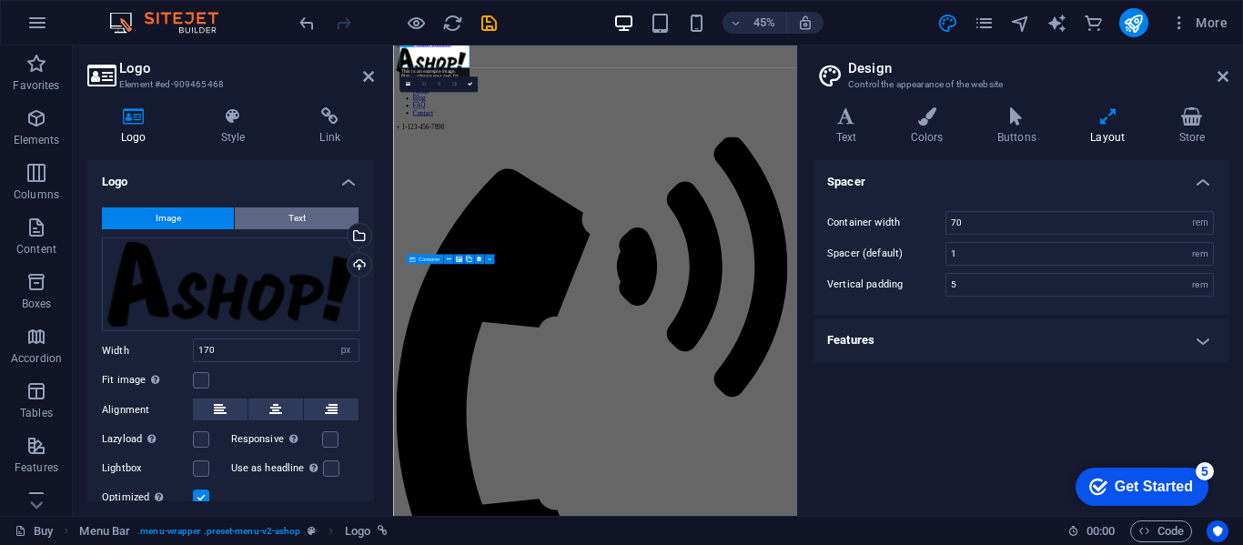
click at [292, 218] on span "Text" at bounding box center [297, 219] width 17 height 22
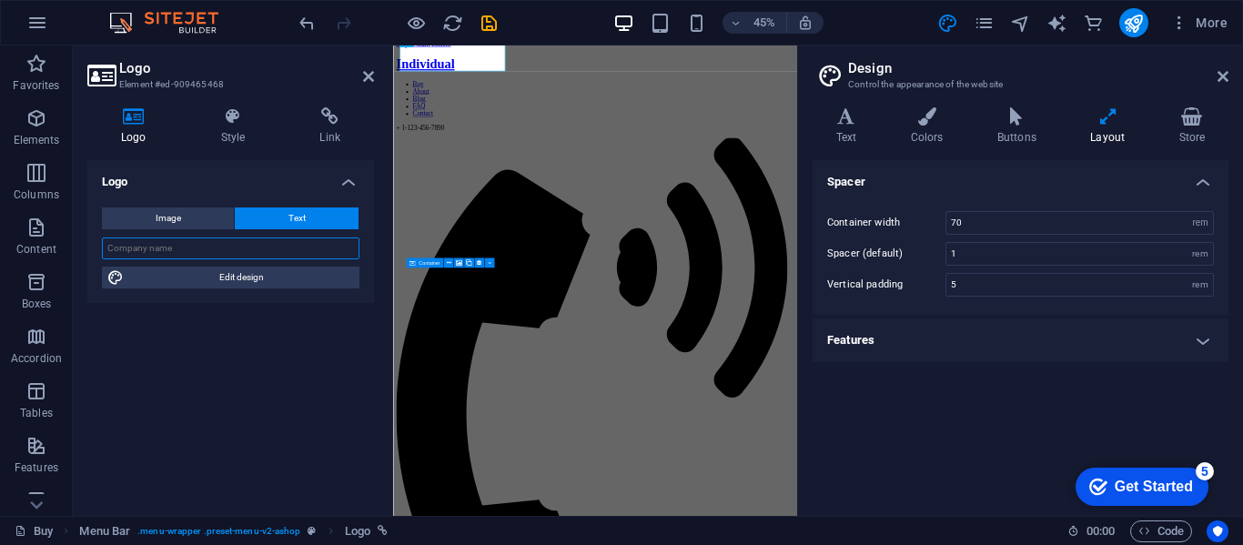
click at [181, 249] on input "text" at bounding box center [231, 249] width 258 height 22
type input "EyeWear Store"
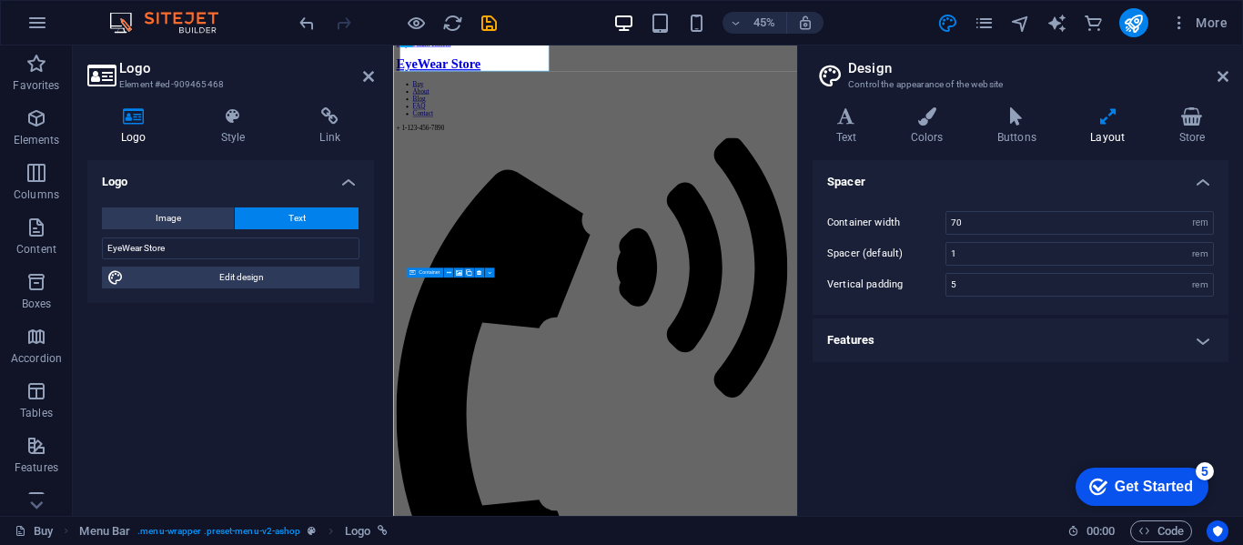
click at [228, 336] on div "Logo Image Text Drag files here, click to choose files or select files from Fil…" at bounding box center [230, 330] width 287 height 341
click at [1063, 227] on input "70" at bounding box center [1080, 223] width 267 height 22
type input "7"
type input "65"
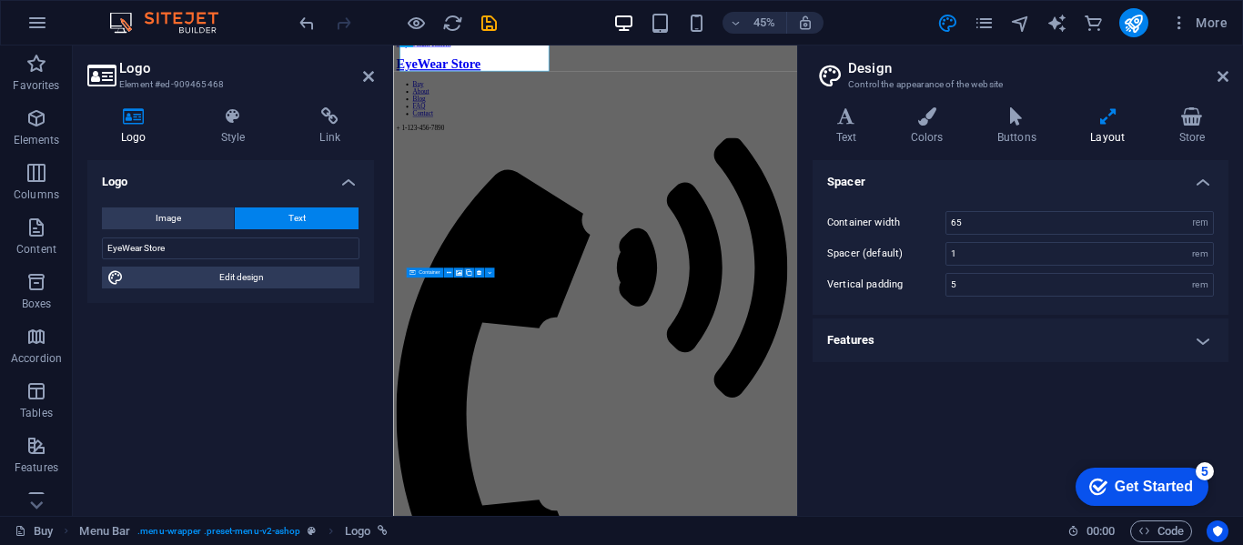
click at [887, 410] on div "Spacer Container width 65 rem px Spacer (default) 1 rem Vertical padding 5 rem …" at bounding box center [1021, 330] width 416 height 341
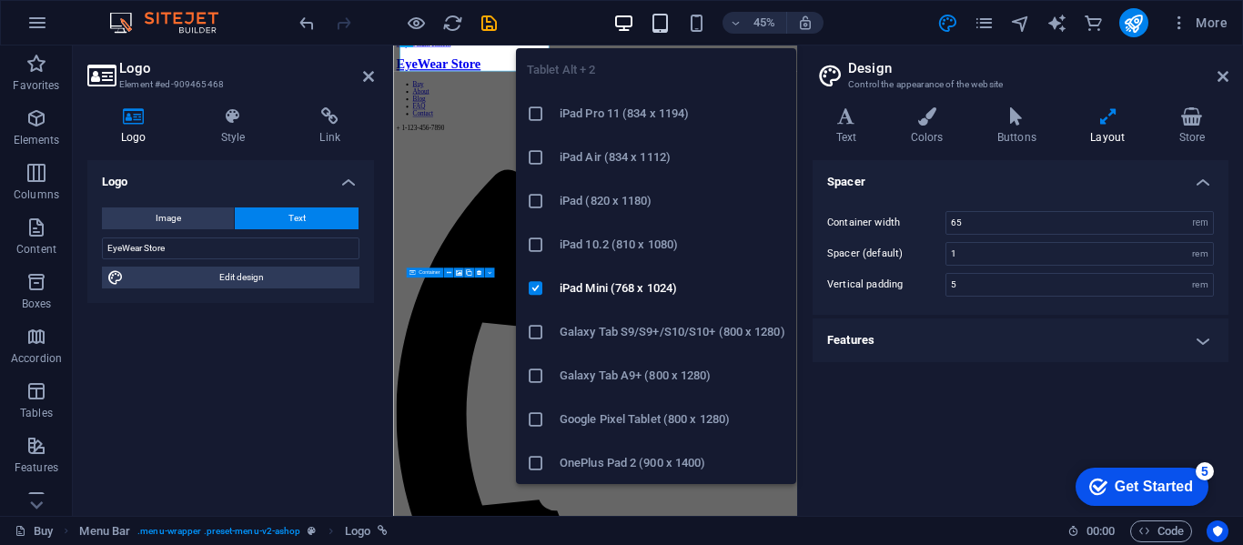
click at [670, 16] on icon "button" at bounding box center [660, 23] width 21 height 21
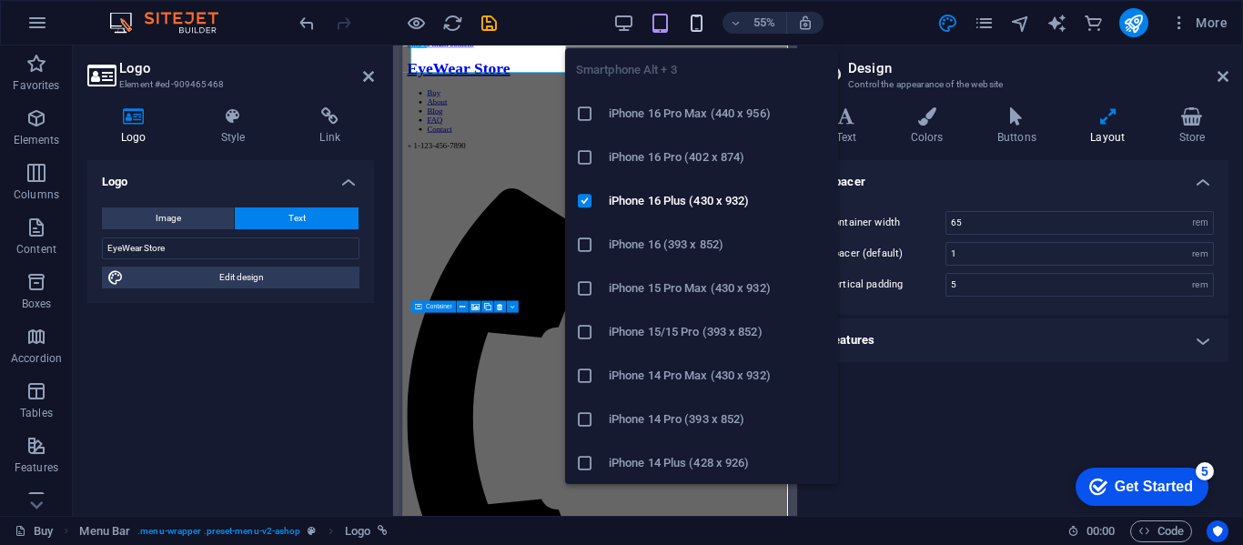
click at [699, 19] on icon "button" at bounding box center [696, 23] width 21 height 21
type input "4"
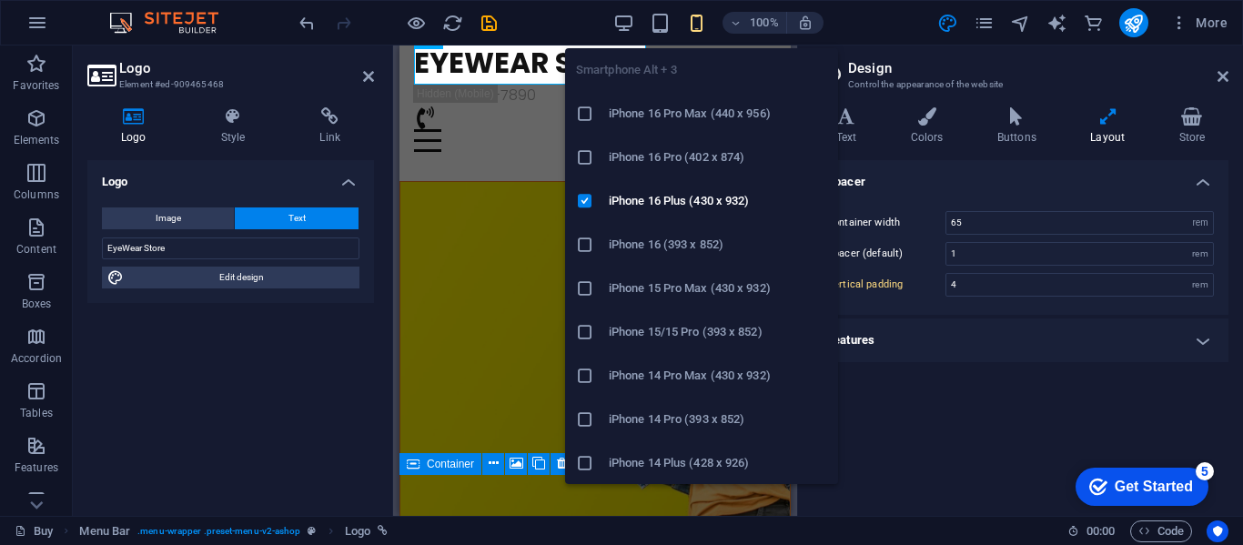
click at [677, 114] on h6 "iPhone 16 Pro Max (440 x 956)" at bounding box center [718, 114] width 218 height 22
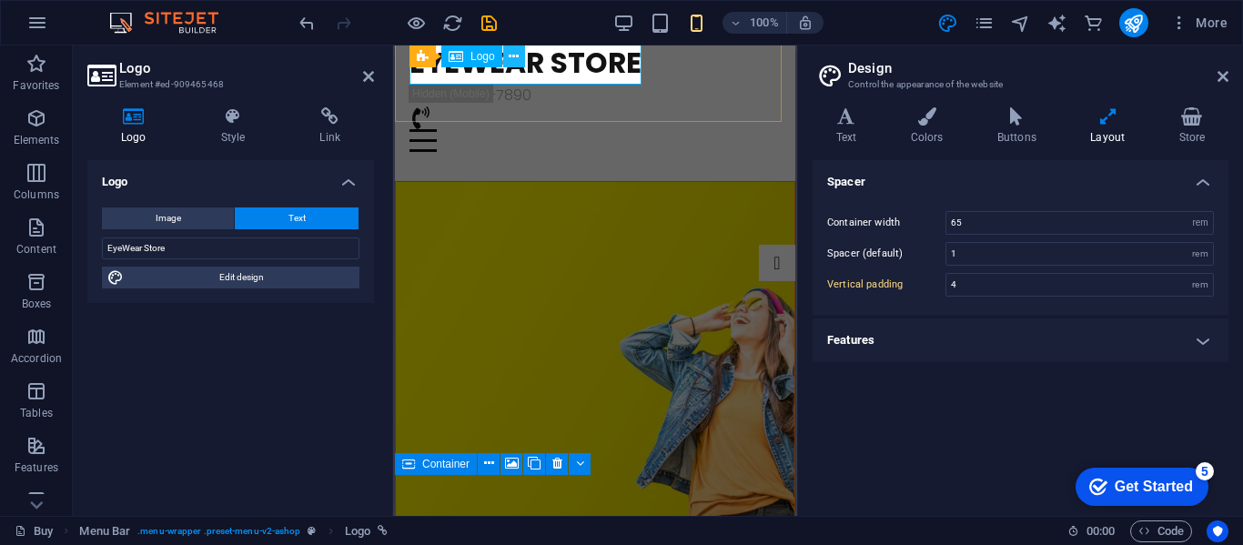
click at [522, 63] on button at bounding box center [514, 57] width 22 height 22
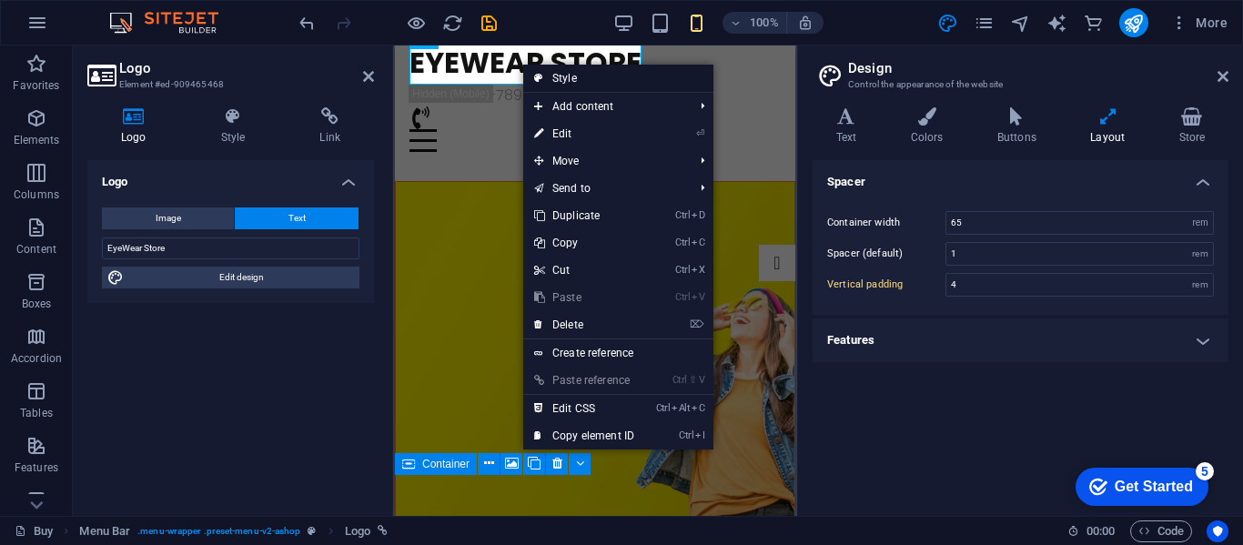
click at [572, 77] on link "Style" at bounding box center [618, 78] width 190 height 27
select select "rem"
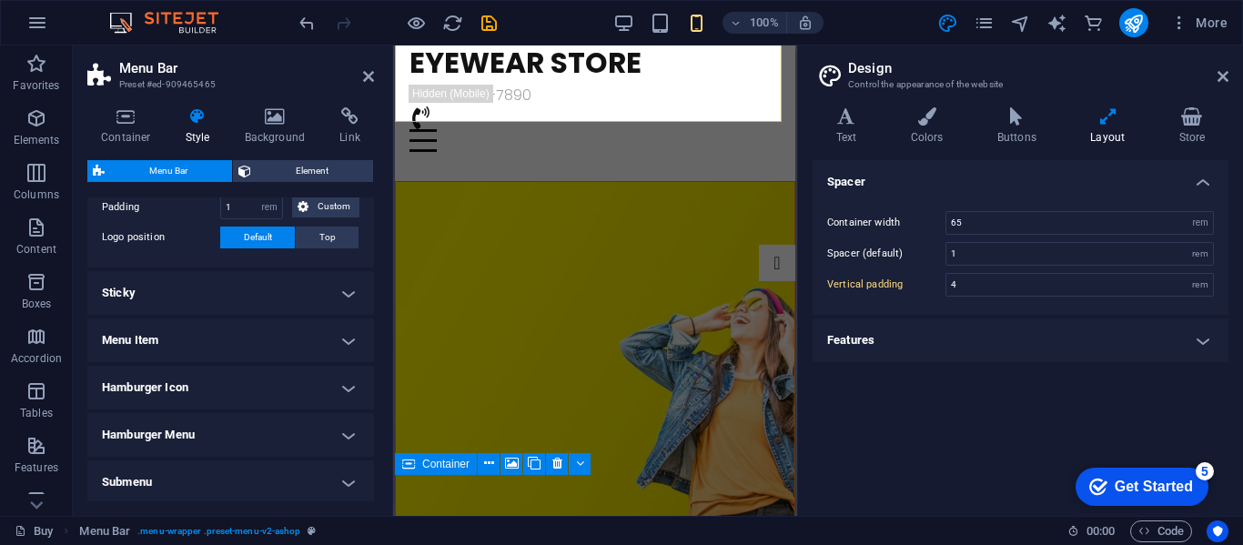
scroll to position [420, 0]
click at [1207, 23] on span "More" at bounding box center [1198, 23] width 57 height 18
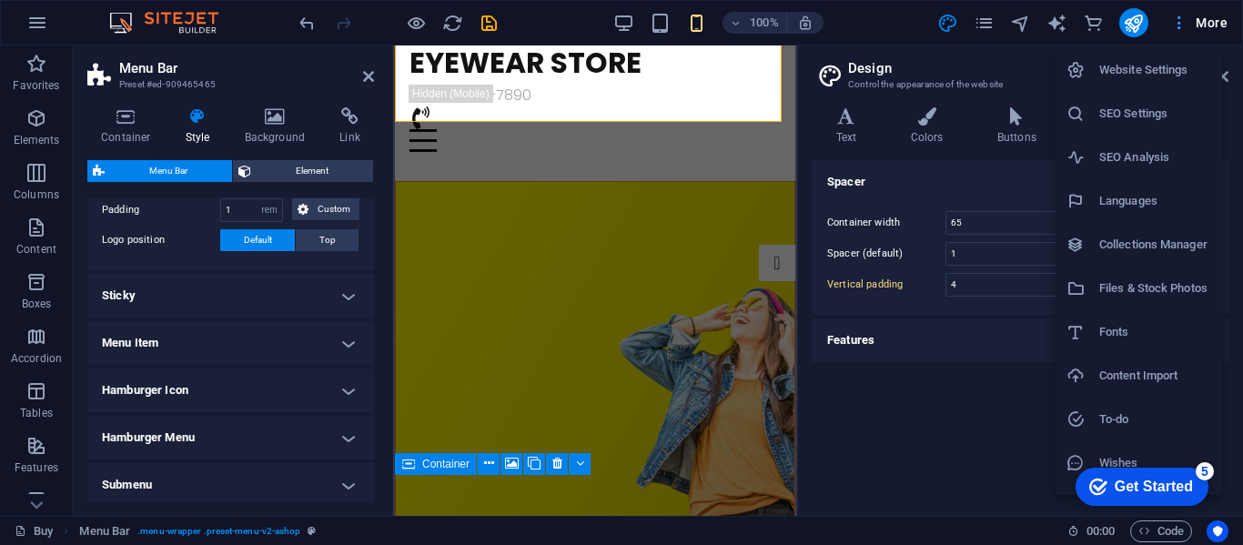
click at [1207, 23] on div at bounding box center [621, 272] width 1243 height 545
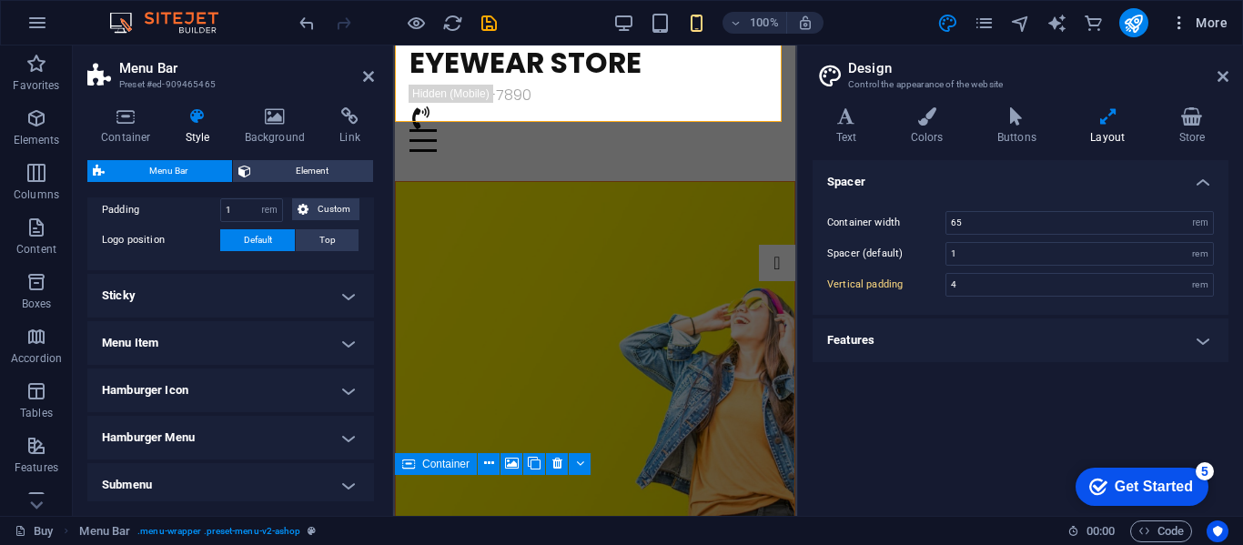
click at [1181, 18] on icon "button" at bounding box center [1179, 23] width 18 height 18
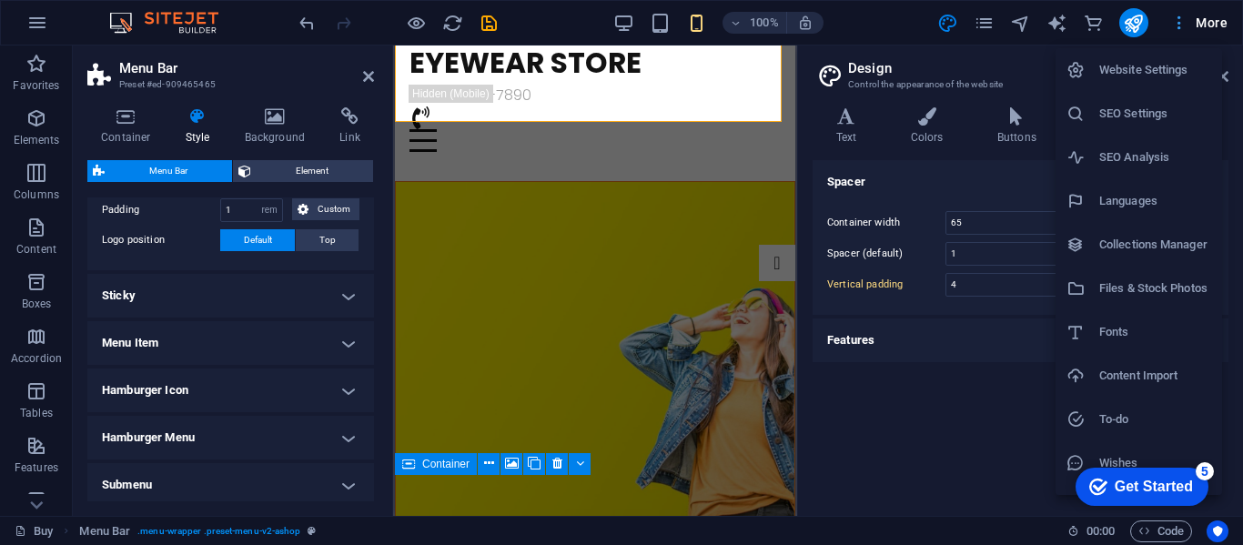
click at [1181, 18] on div at bounding box center [621, 272] width 1243 height 545
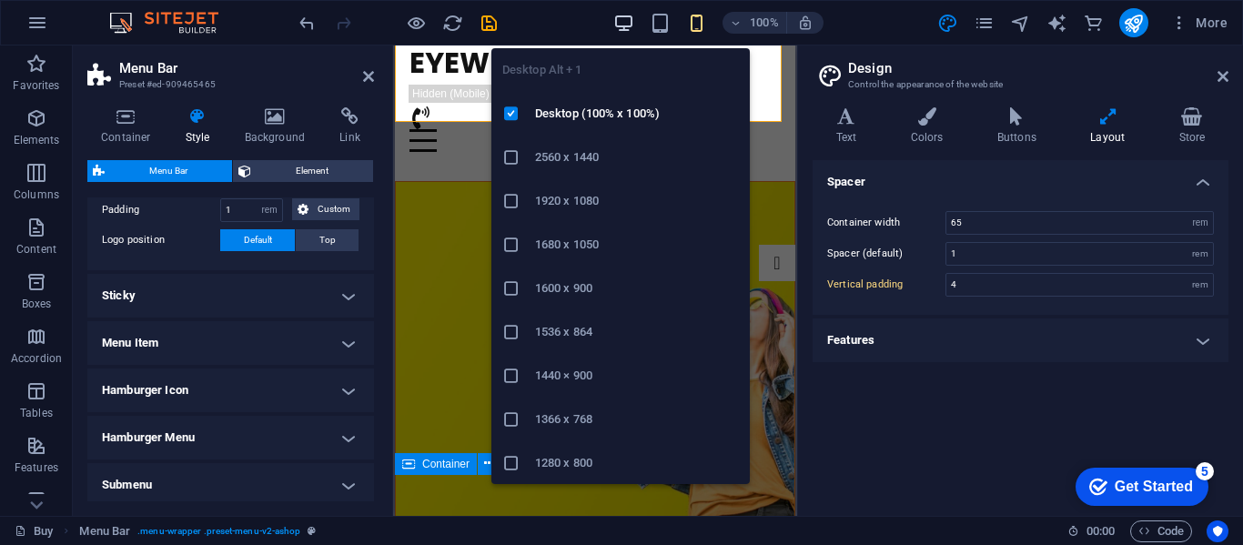
click at [621, 28] on icon "button" at bounding box center [623, 23] width 21 height 21
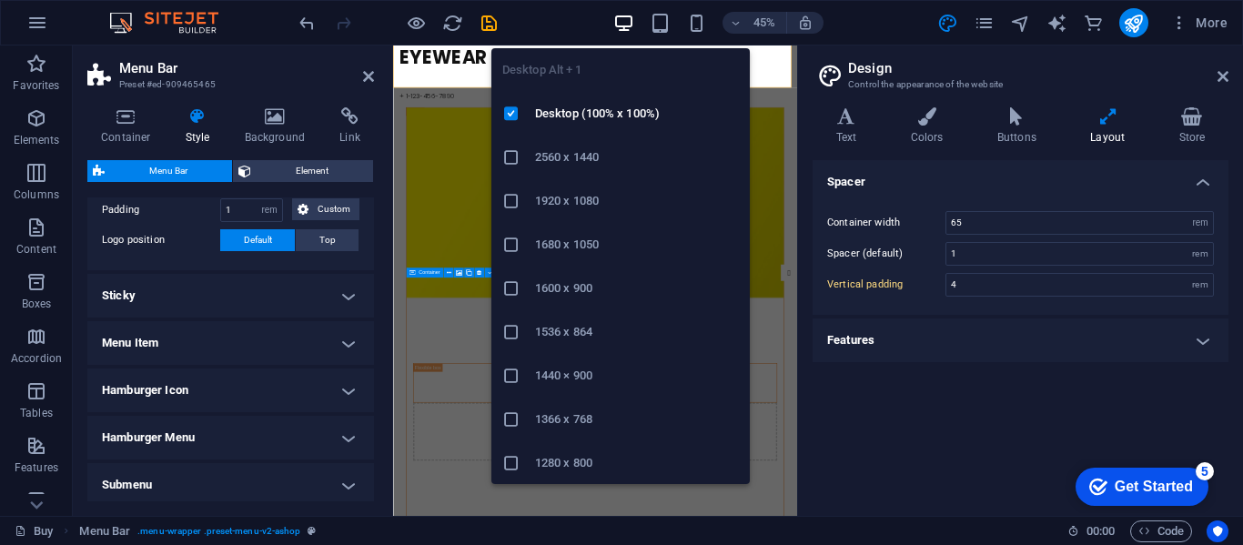
type input "5"
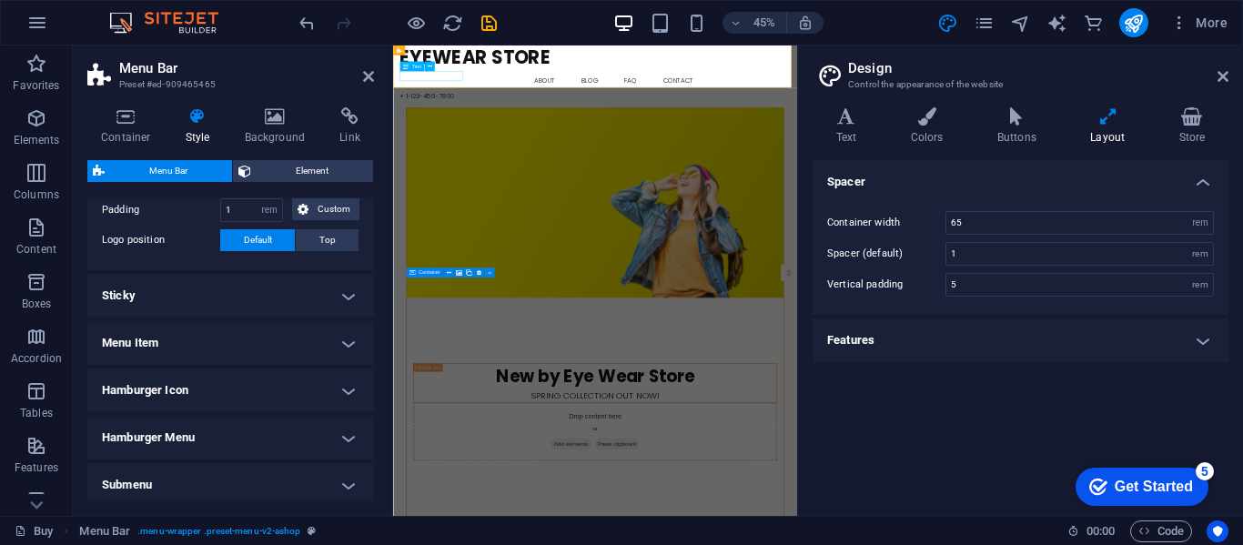
click at [445, 147] on div "+ 1-123-456-7890" at bounding box center [842, 158] width 869 height 22
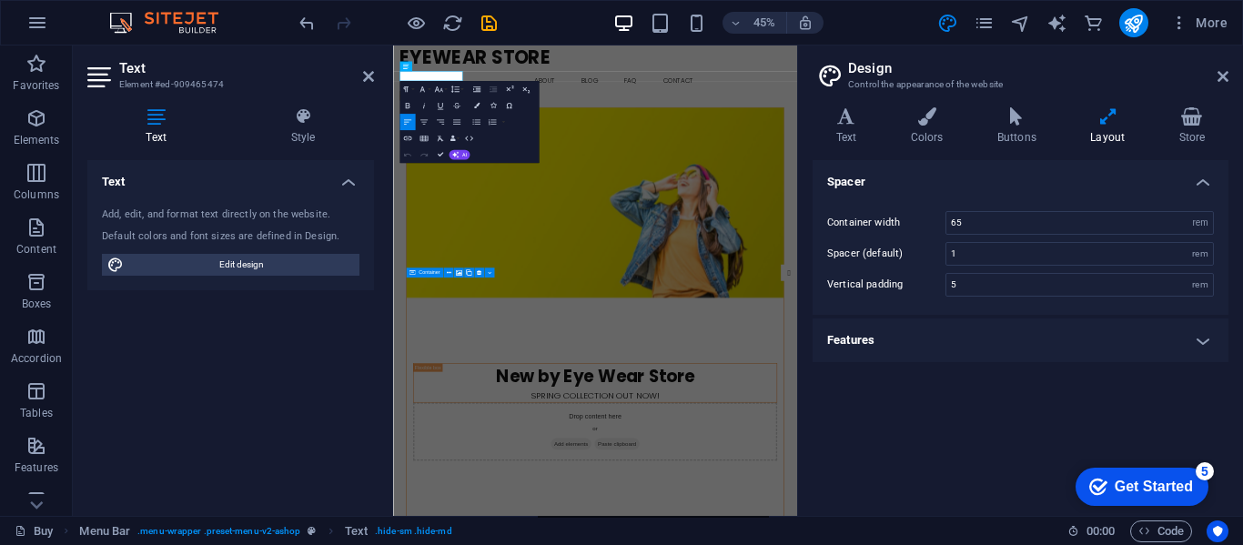
drag, startPoint x: 541, startPoint y: 104, endPoint x: 334, endPoint y: 104, distance: 206.6
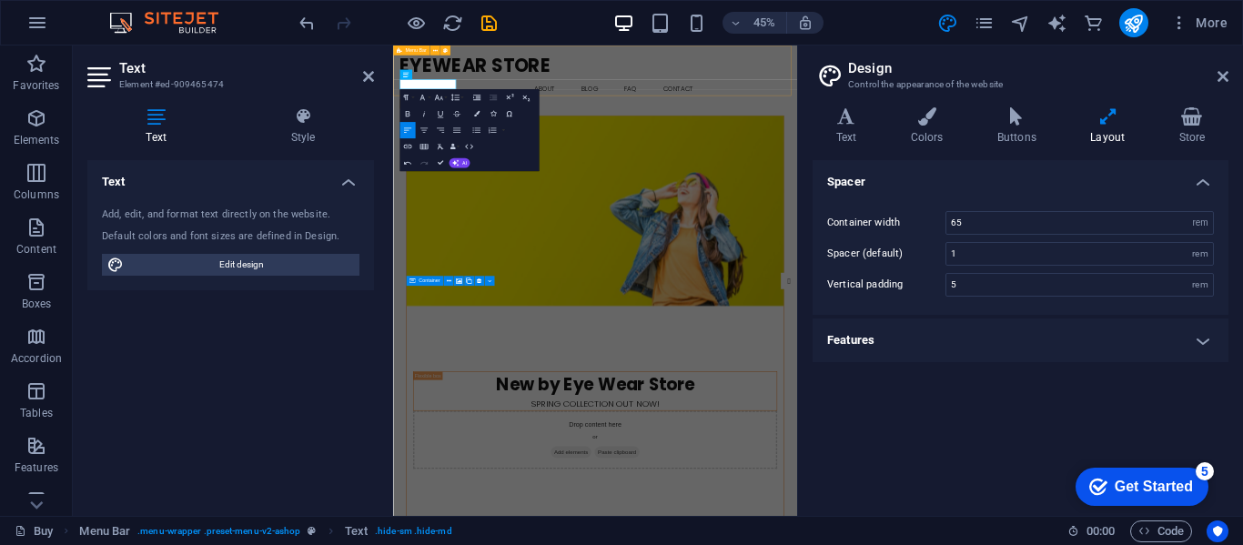
click at [789, 122] on div "EyeWear Store Buy About Blog FAQ Contact [PHONE_NUMBER]" at bounding box center [842, 124] width 898 height 156
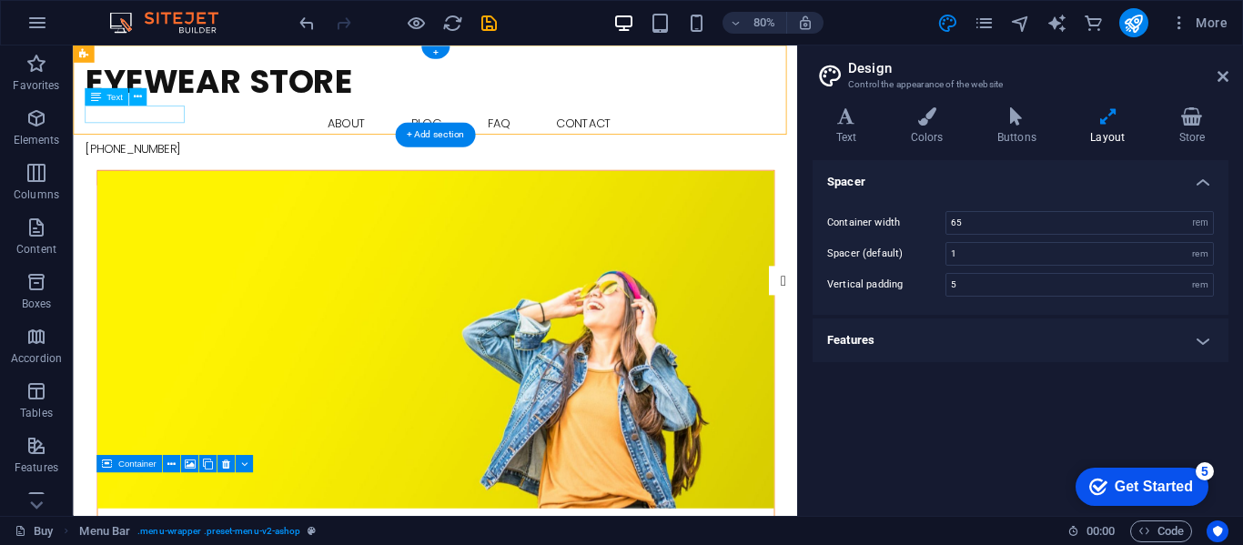
click at [192, 165] on div "[PHONE_NUMBER]" at bounding box center [525, 176] width 876 height 22
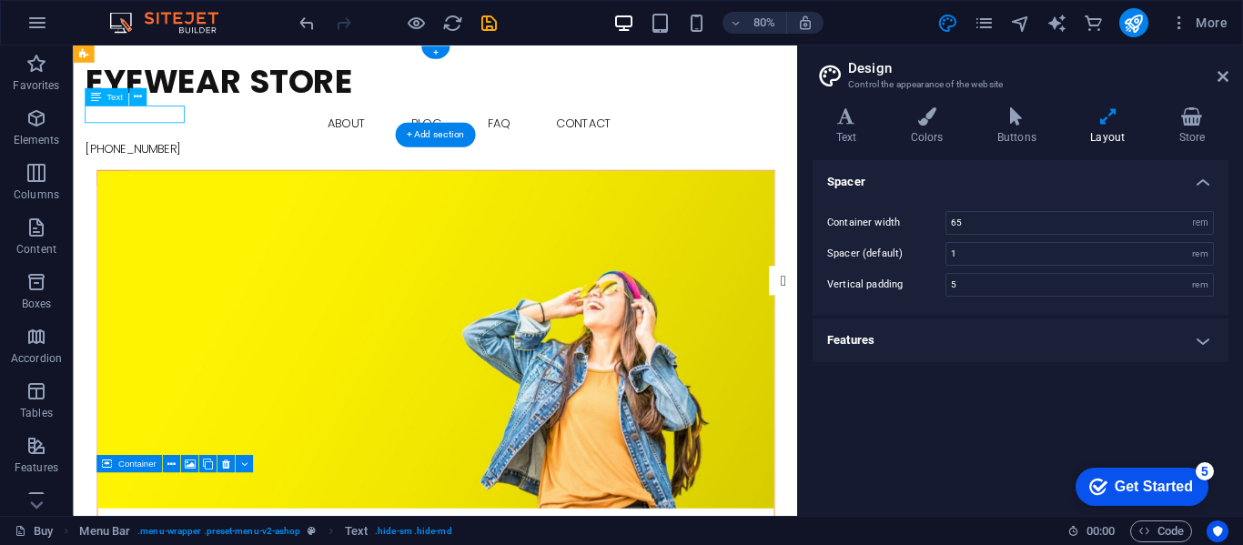
click at [192, 165] on div "[PHONE_NUMBER]" at bounding box center [525, 176] width 876 height 22
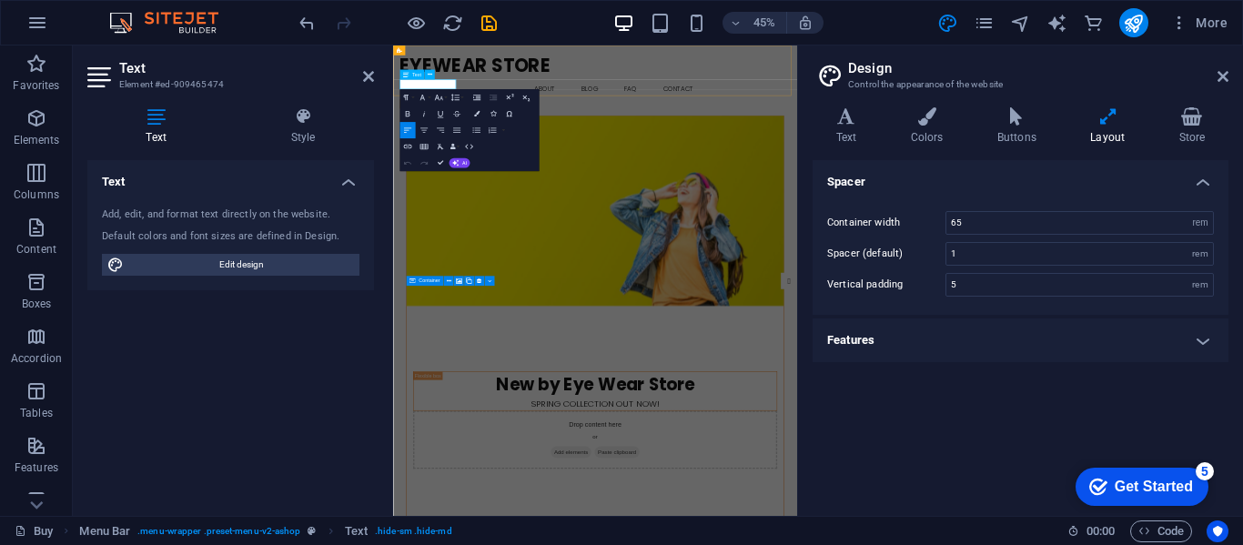
click at [520, 165] on span "[PHONE_NUMBER]" at bounding box center [467, 175] width 119 height 21
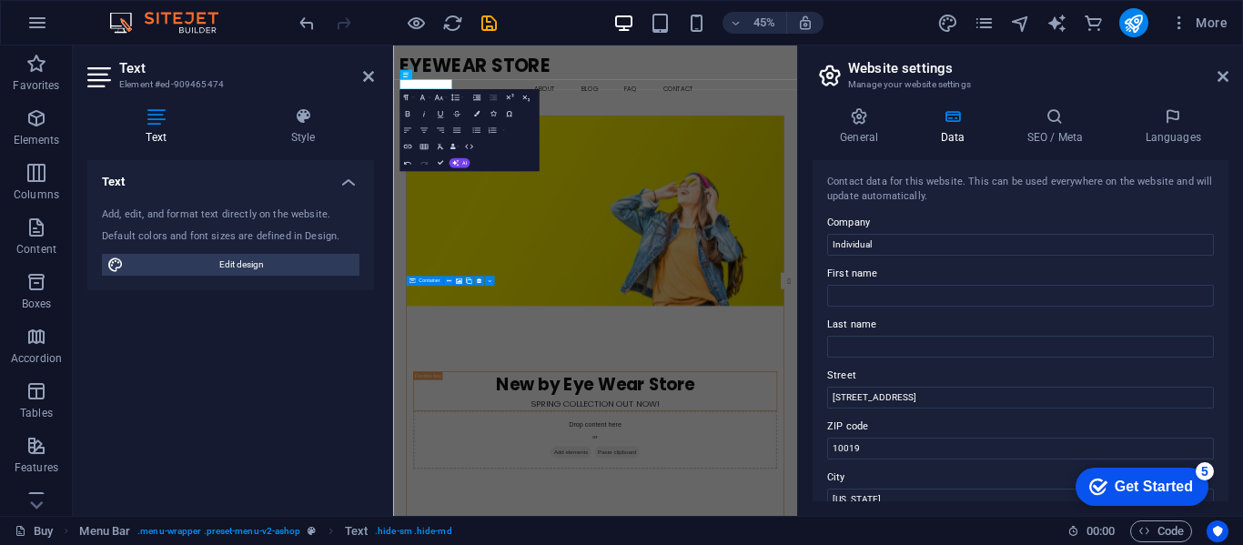
click at [866, 207] on figure at bounding box center [842, 413] width 838 height 422
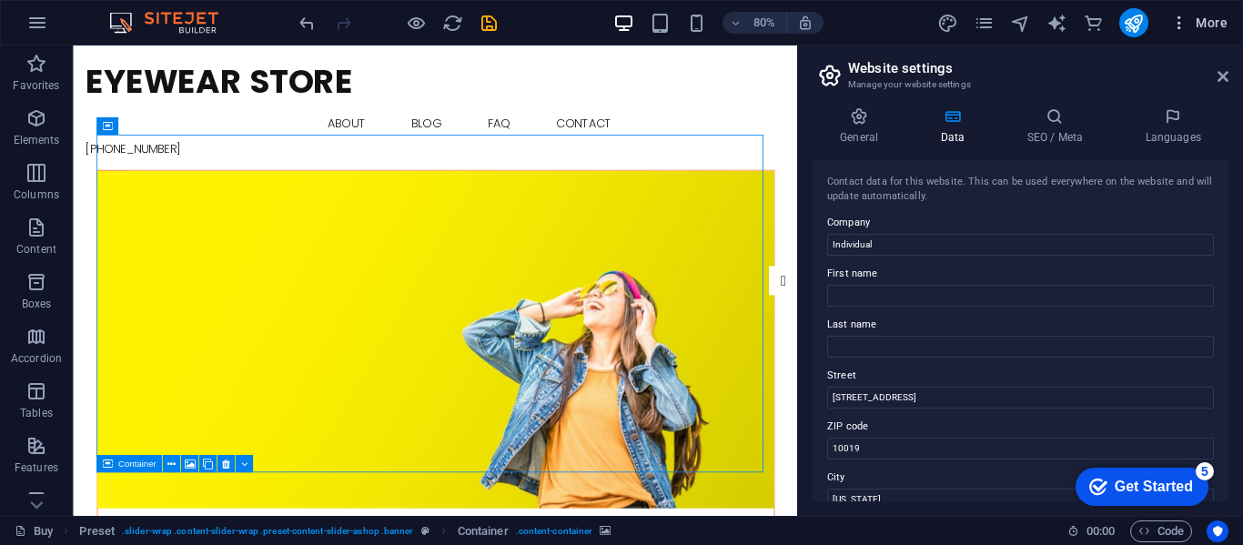
click at [1207, 21] on span "More" at bounding box center [1198, 23] width 57 height 18
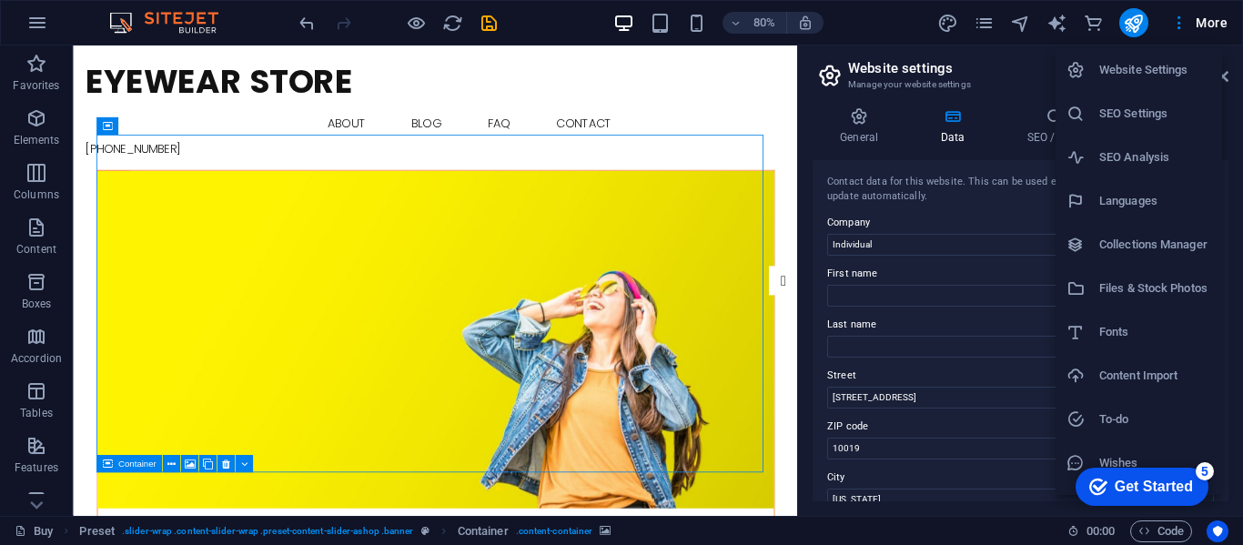
click at [1180, 17] on div at bounding box center [621, 272] width 1243 height 545
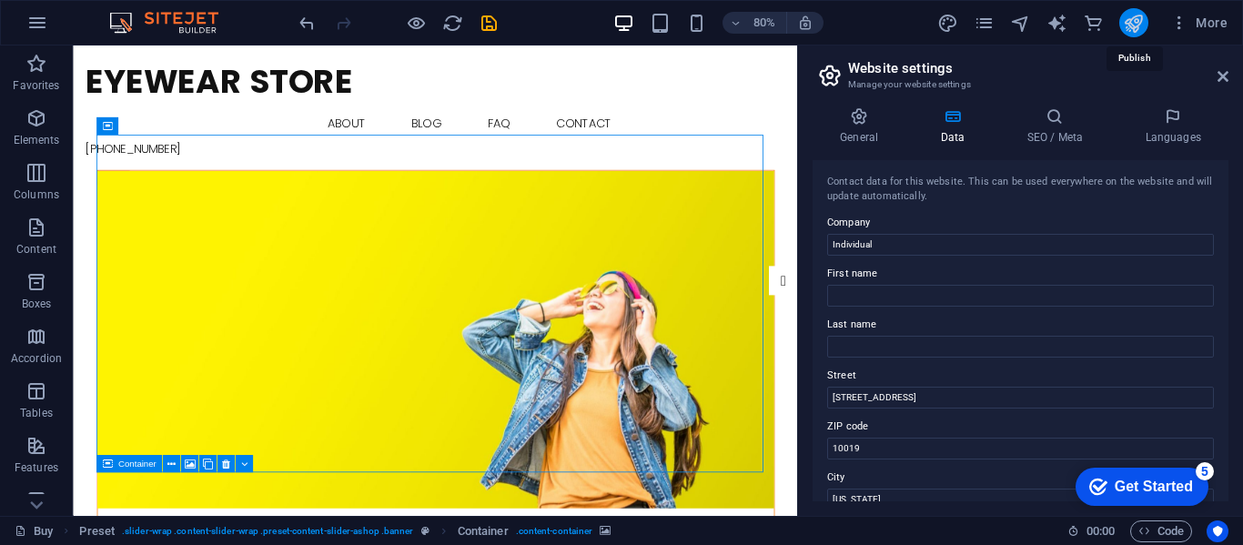
click at [1139, 24] on icon "publish" at bounding box center [1133, 23] width 21 height 21
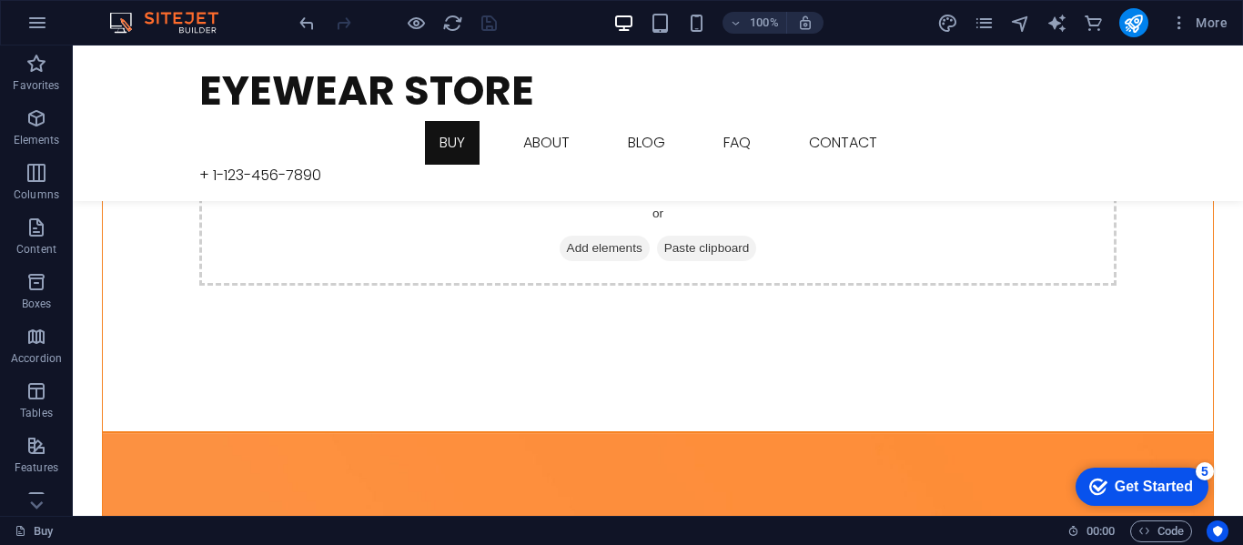
scroll to position [468, 0]
